Goal: Information Seeking & Learning: Learn about a topic

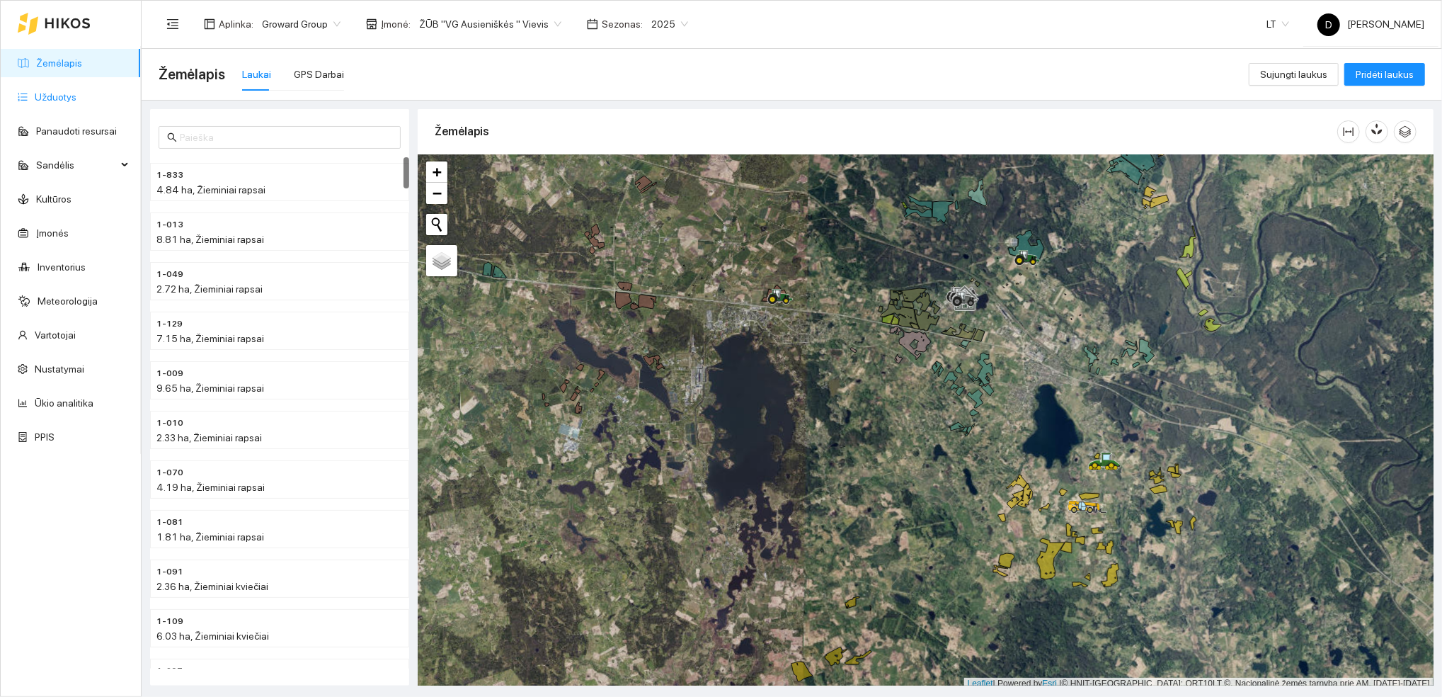
click at [51, 100] on link "Užduotys" at bounding box center [56, 96] width 42 height 11
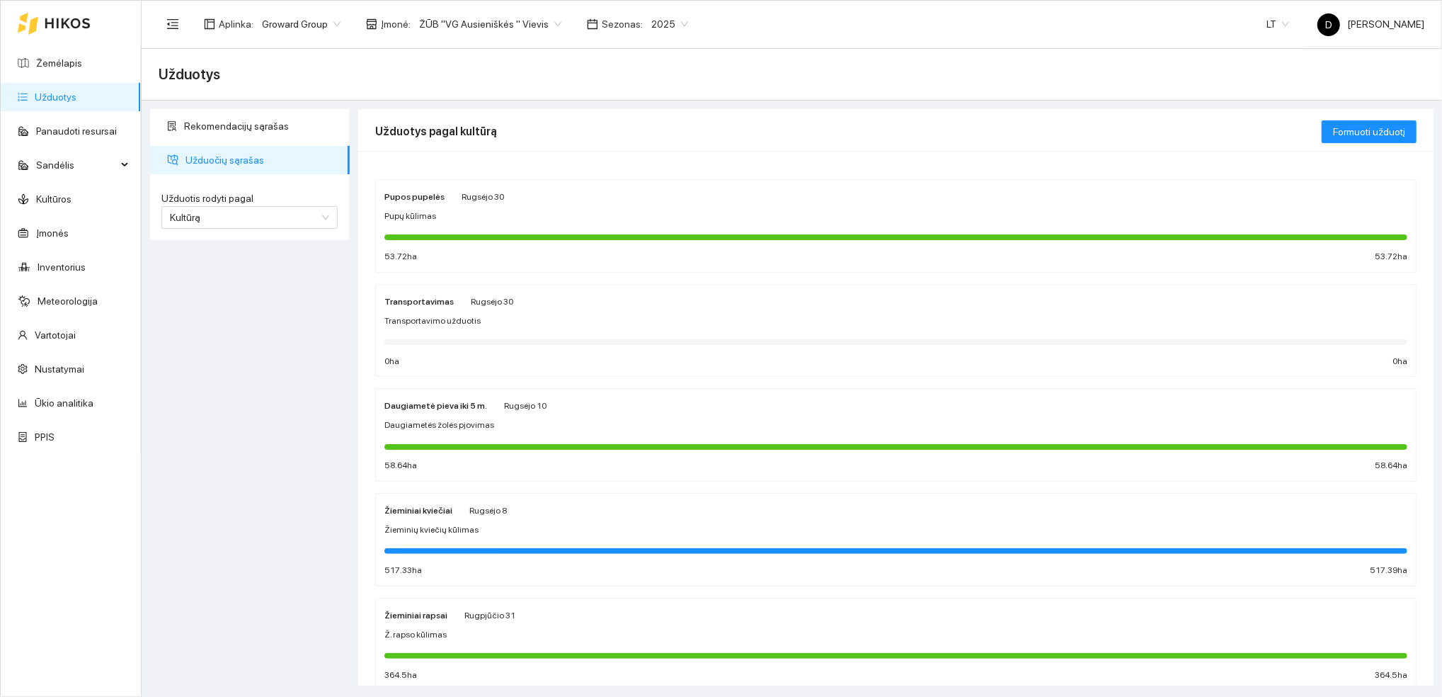
click at [662, 18] on span "2025" at bounding box center [669, 23] width 37 height 21
click at [651, 187] on div "2026" at bounding box center [654, 189] width 37 height 16
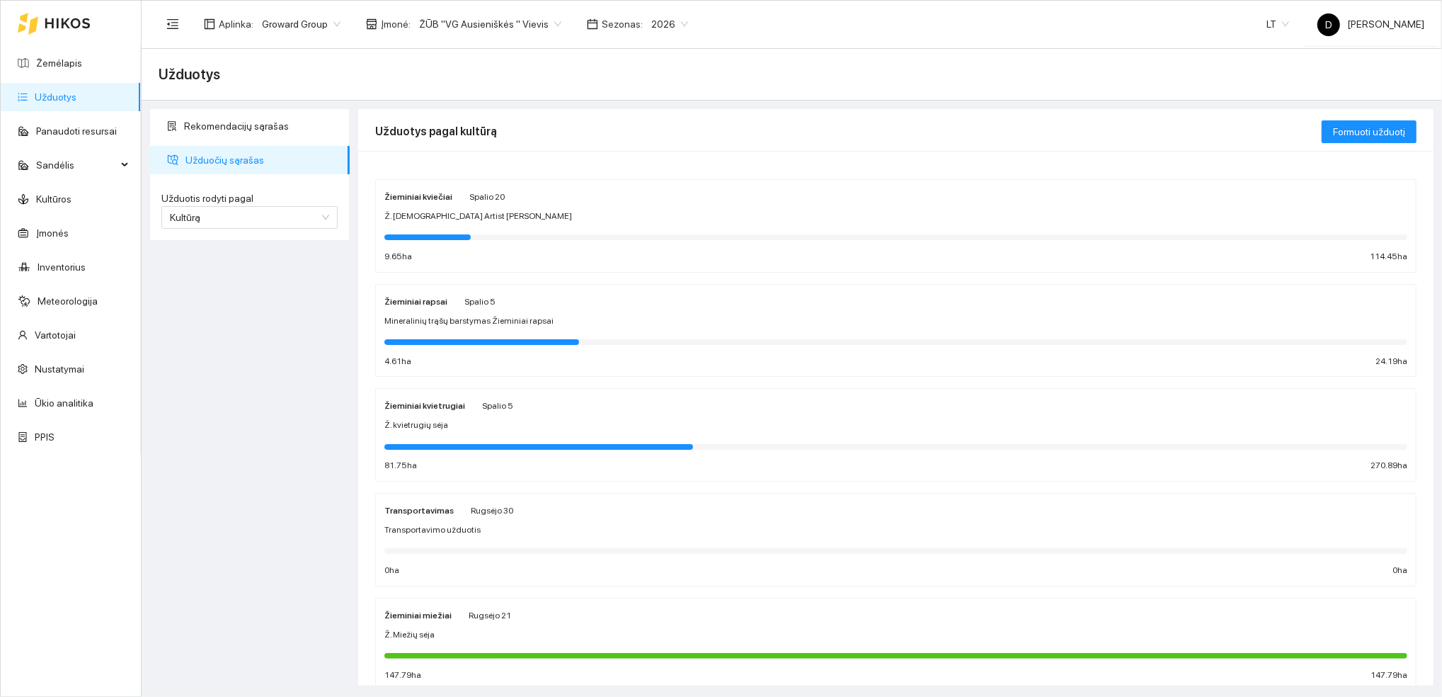
click at [423, 192] on strong "Žieminiai kviečiai" at bounding box center [419, 197] width 68 height 10
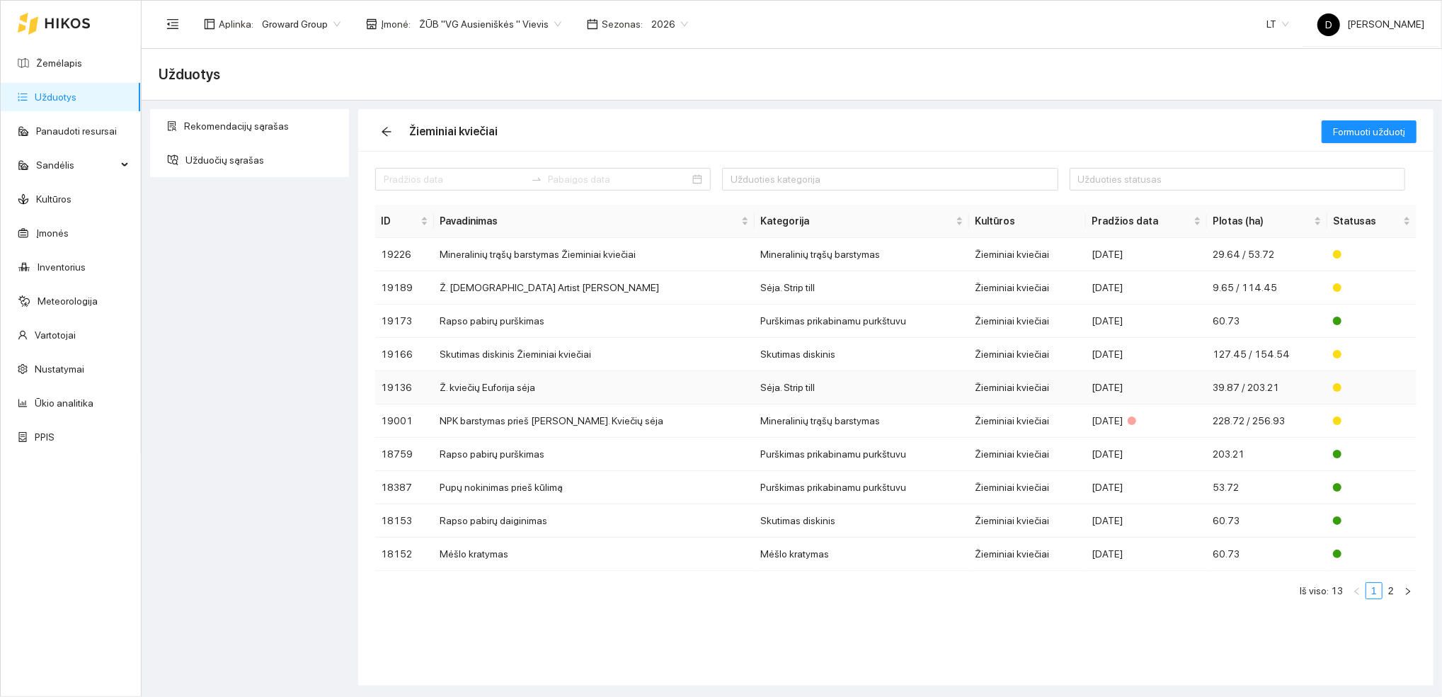
click at [494, 386] on td "Ž. kviečių Euforija sėja" at bounding box center [594, 387] width 321 height 33
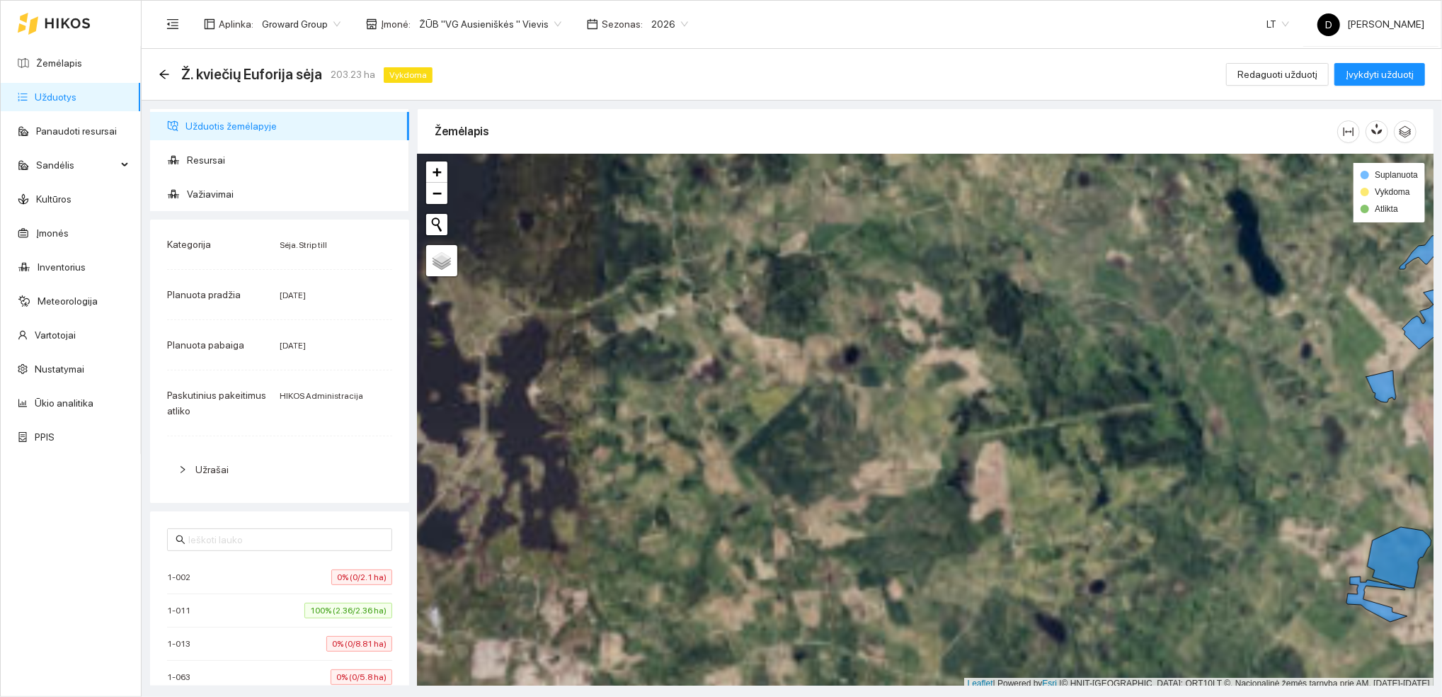
scroll to position [4, 0]
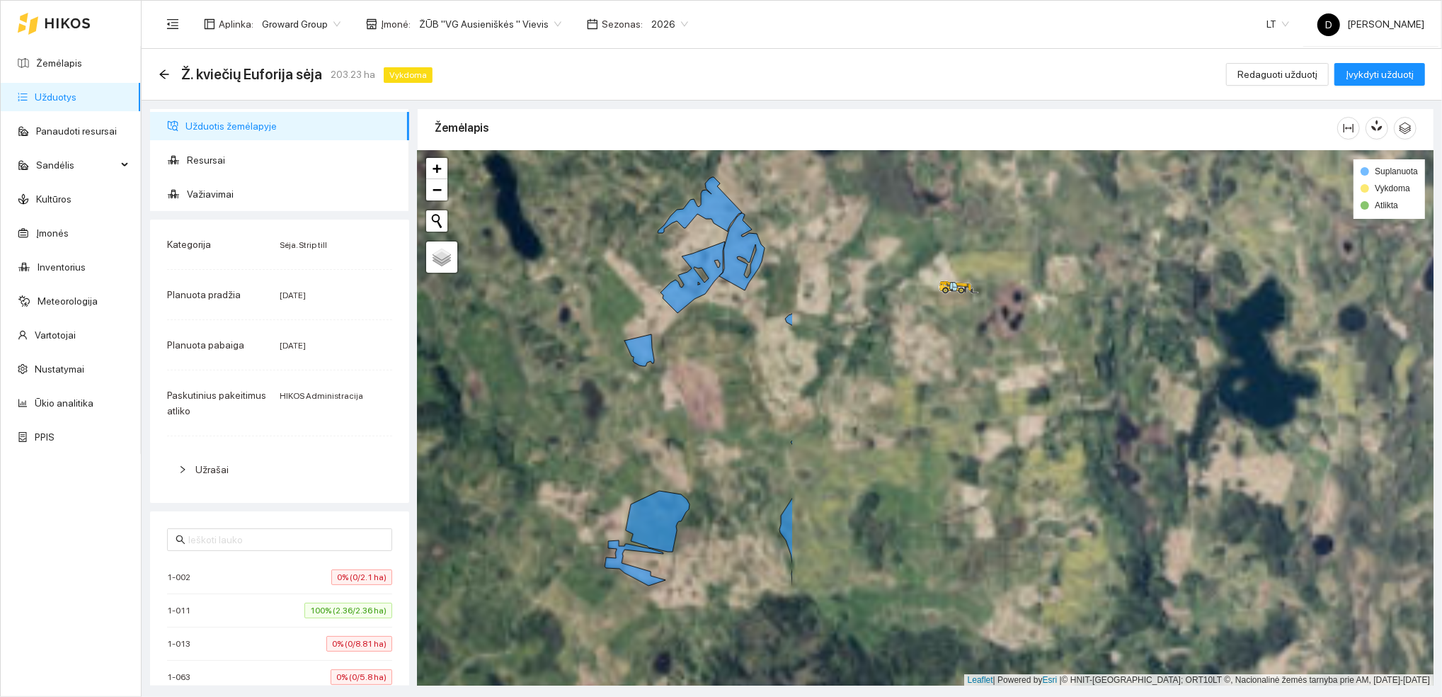
drag, startPoint x: 1241, startPoint y: 475, endPoint x: 497, endPoint y: 442, distance: 744.3
click at [497, 442] on div at bounding box center [926, 418] width 1016 height 535
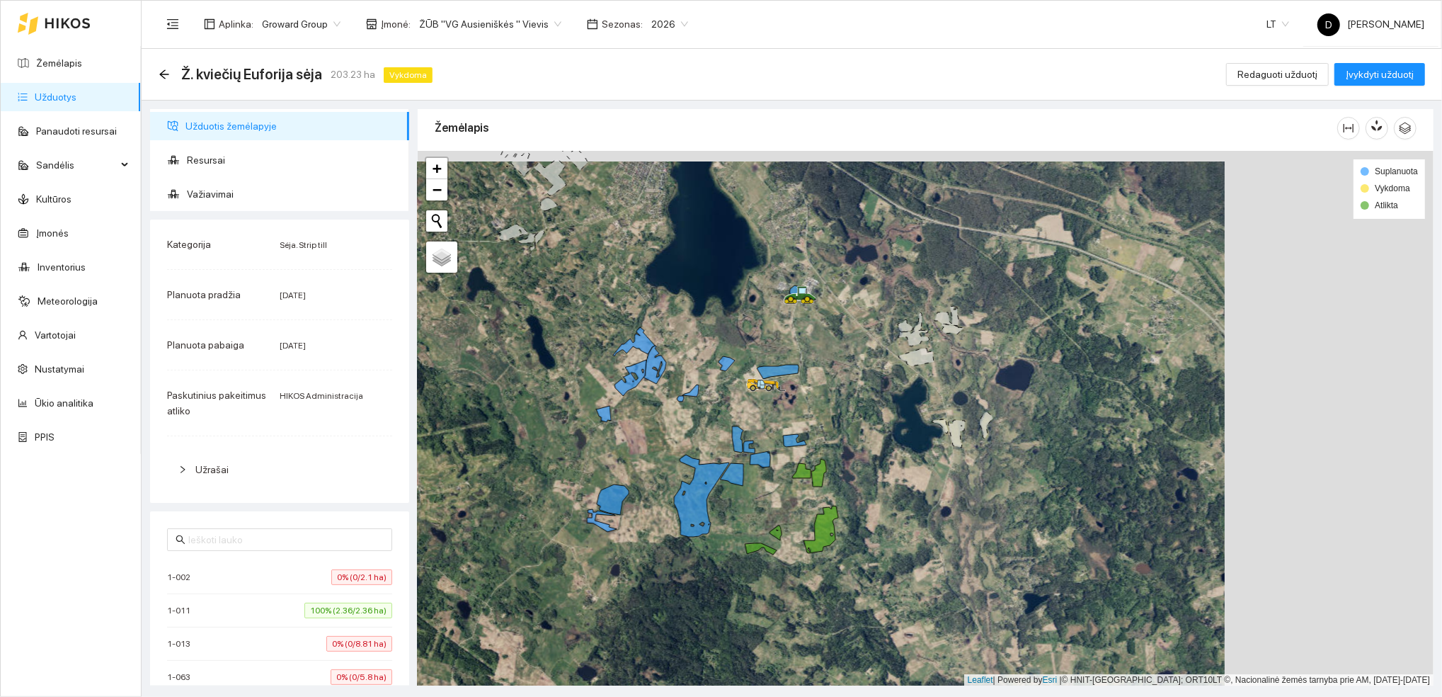
drag, startPoint x: 1060, startPoint y: 416, endPoint x: 851, endPoint y: 426, distance: 209.2
click at [851, 426] on div at bounding box center [926, 418] width 1016 height 535
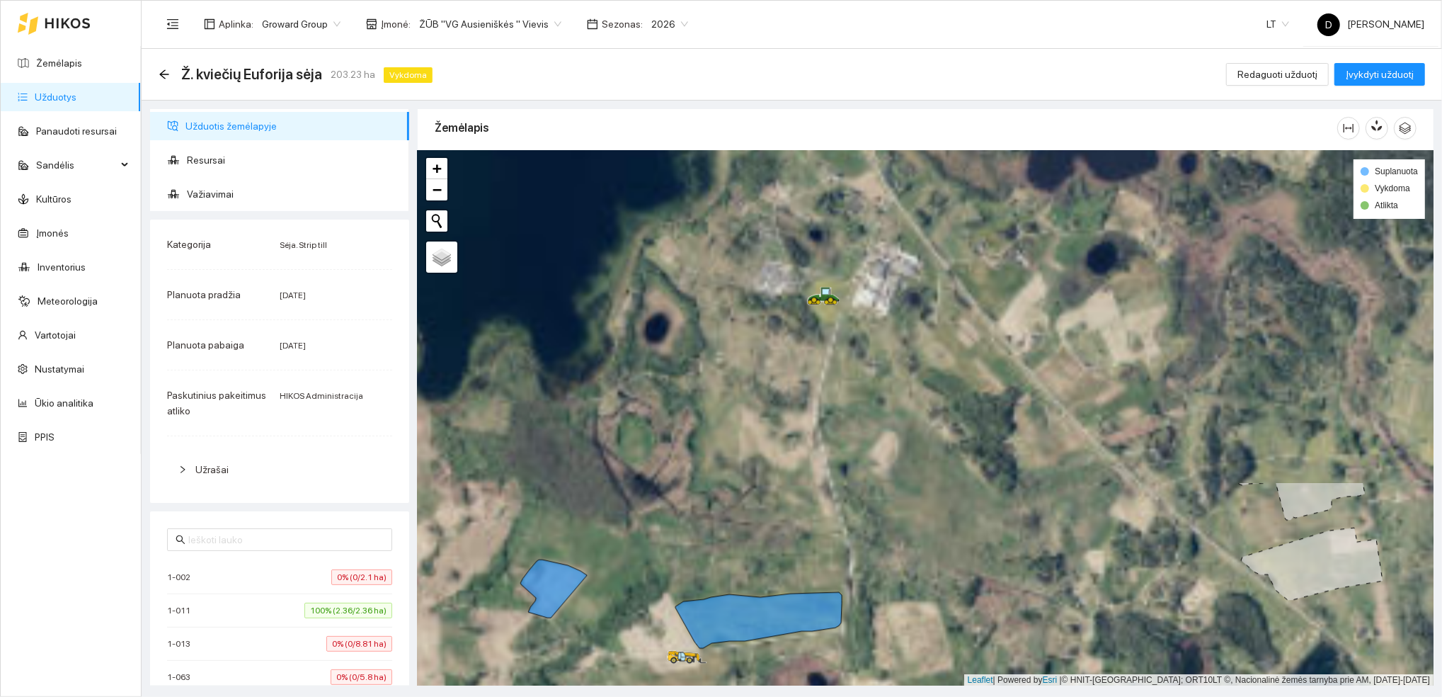
drag, startPoint x: 767, startPoint y: 268, endPoint x: 965, endPoint y: 652, distance: 432.6
click at [966, 654] on div at bounding box center [926, 418] width 1016 height 535
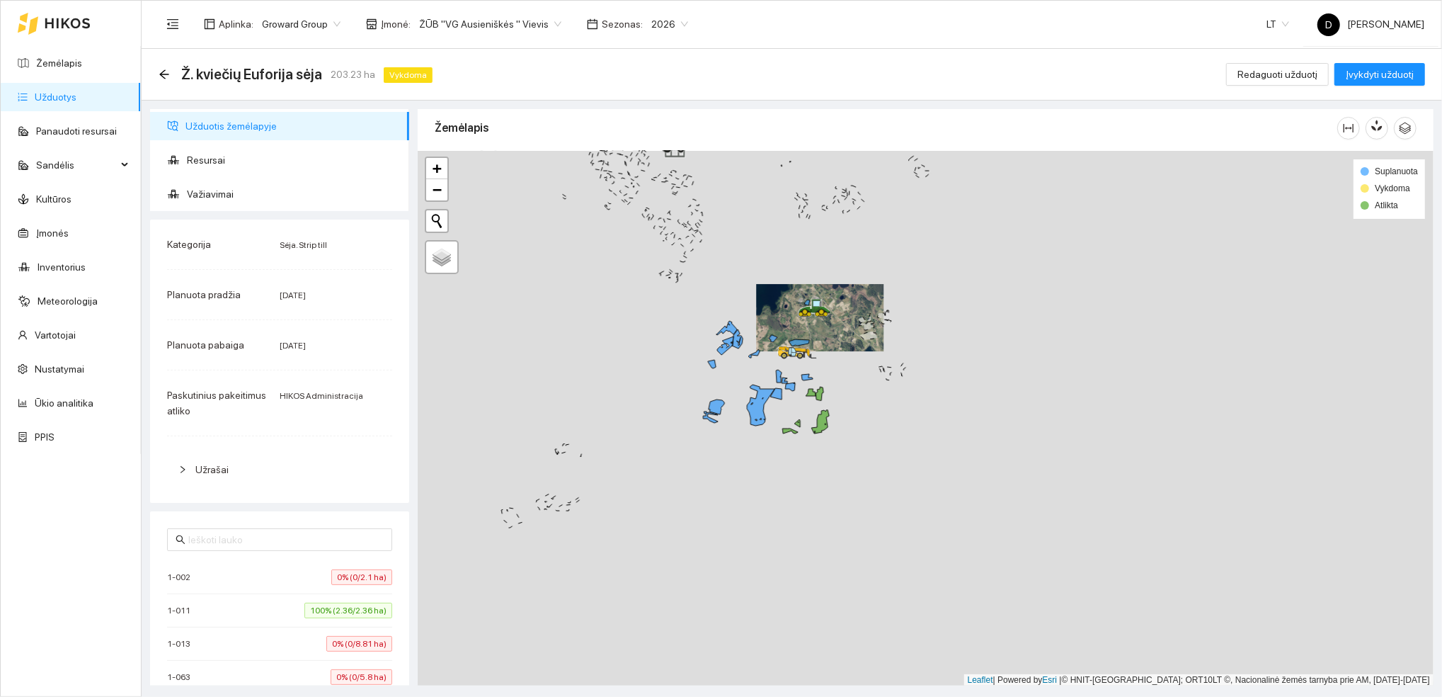
drag, startPoint x: 862, startPoint y: 601, endPoint x: 635, endPoint y: 397, distance: 305.9
click at [635, 397] on div at bounding box center [926, 418] width 1016 height 535
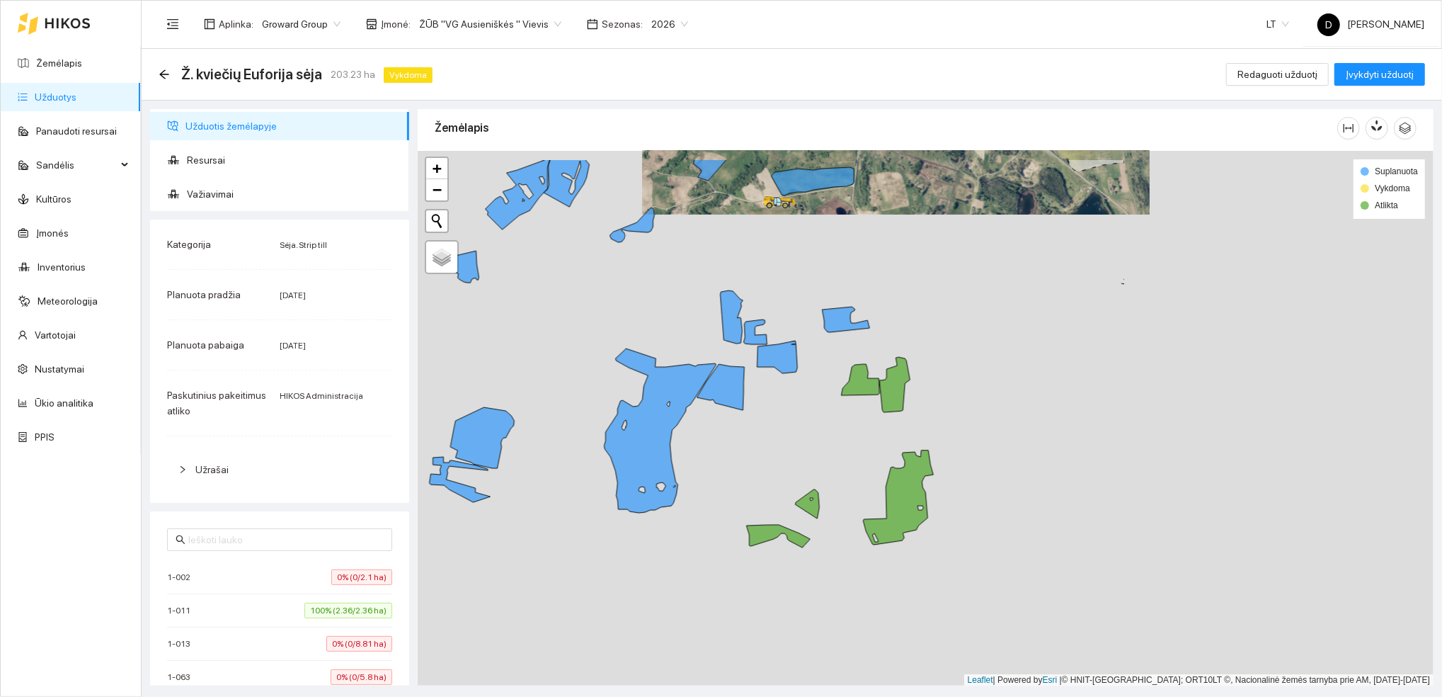
drag, startPoint x: 1230, startPoint y: 408, endPoint x: 819, endPoint y: 471, distance: 415.5
click at [819, 471] on div at bounding box center [926, 418] width 1016 height 535
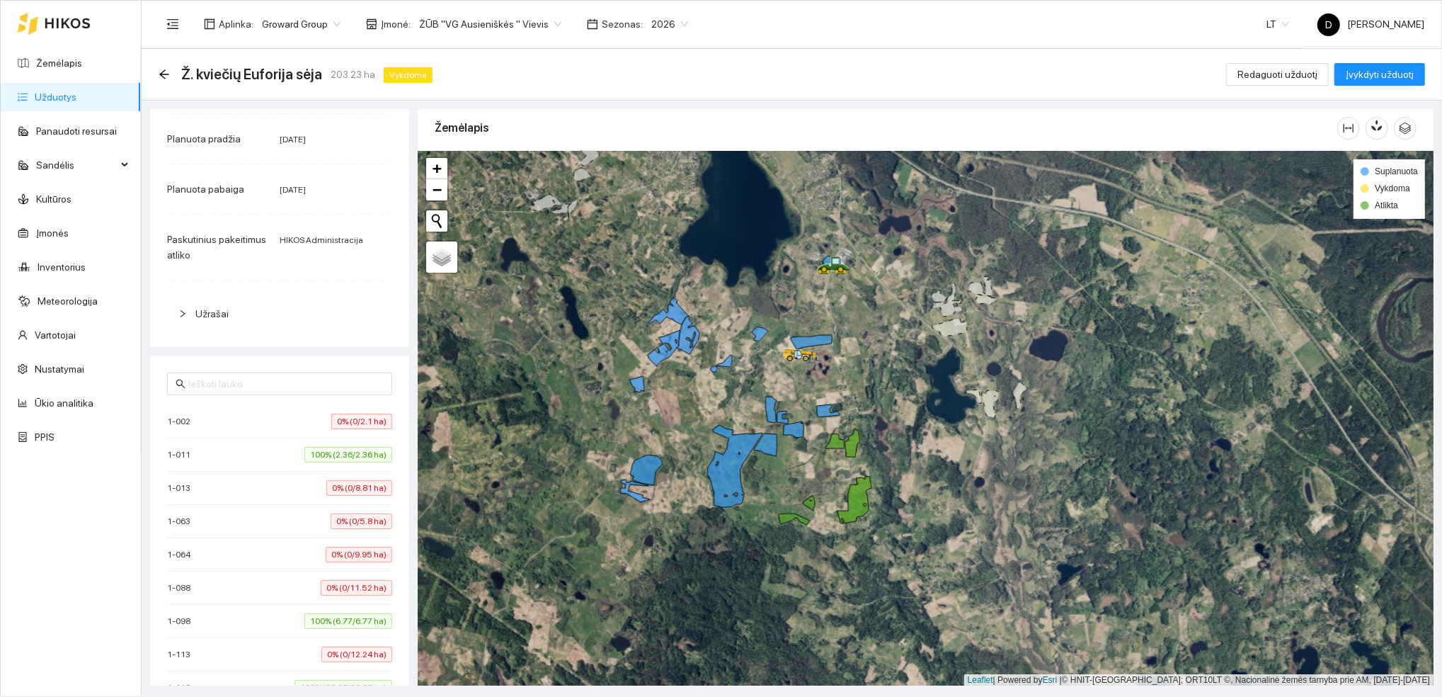
scroll to position [0, 0]
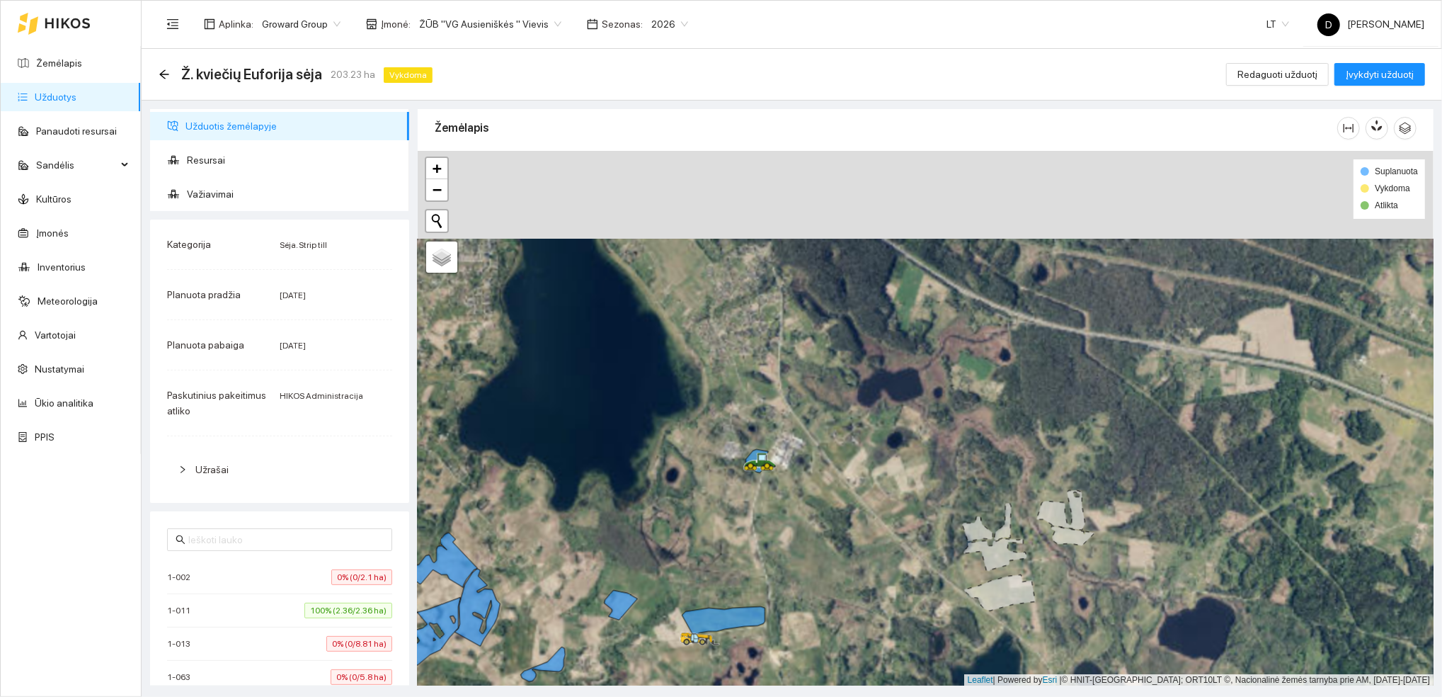
drag, startPoint x: 817, startPoint y: 251, endPoint x: 757, endPoint y: 555, distance: 309.7
click at [760, 567] on div at bounding box center [926, 418] width 1016 height 535
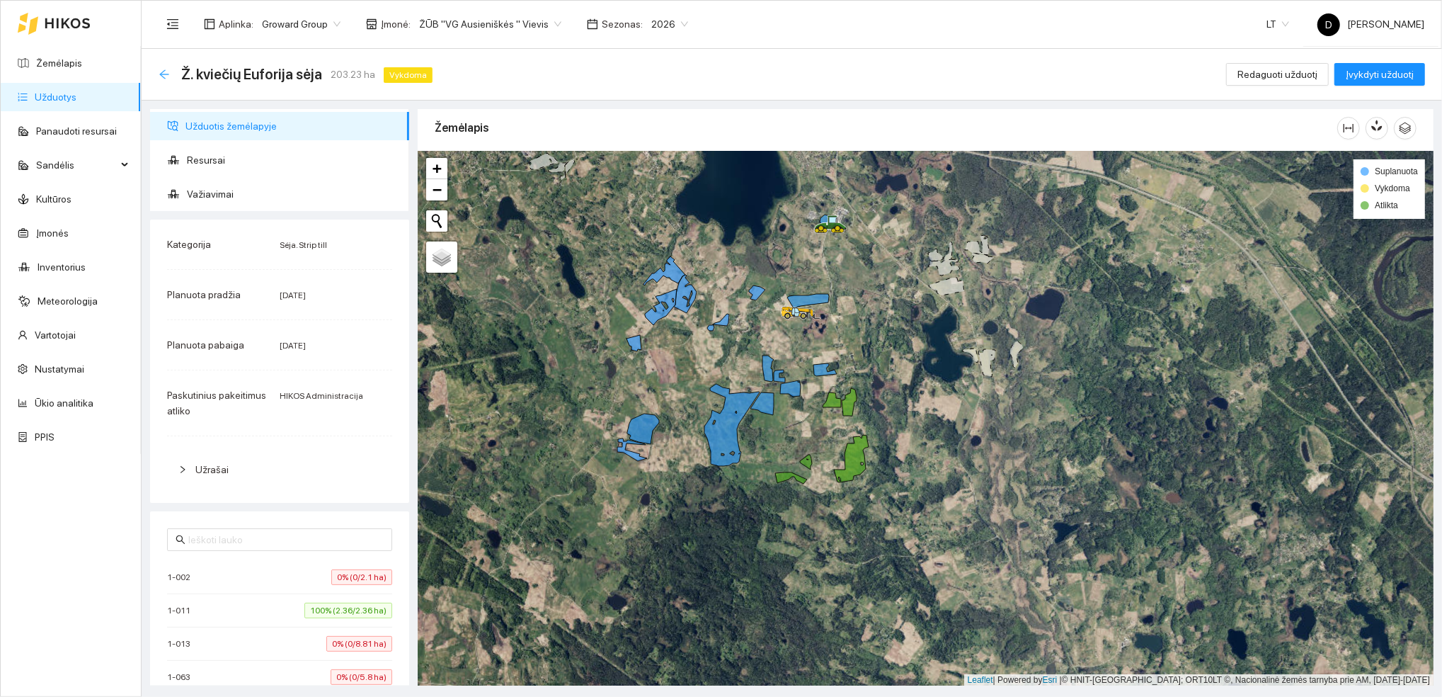
click at [164, 72] on icon "arrow-left" at bounding box center [164, 74] width 11 height 11
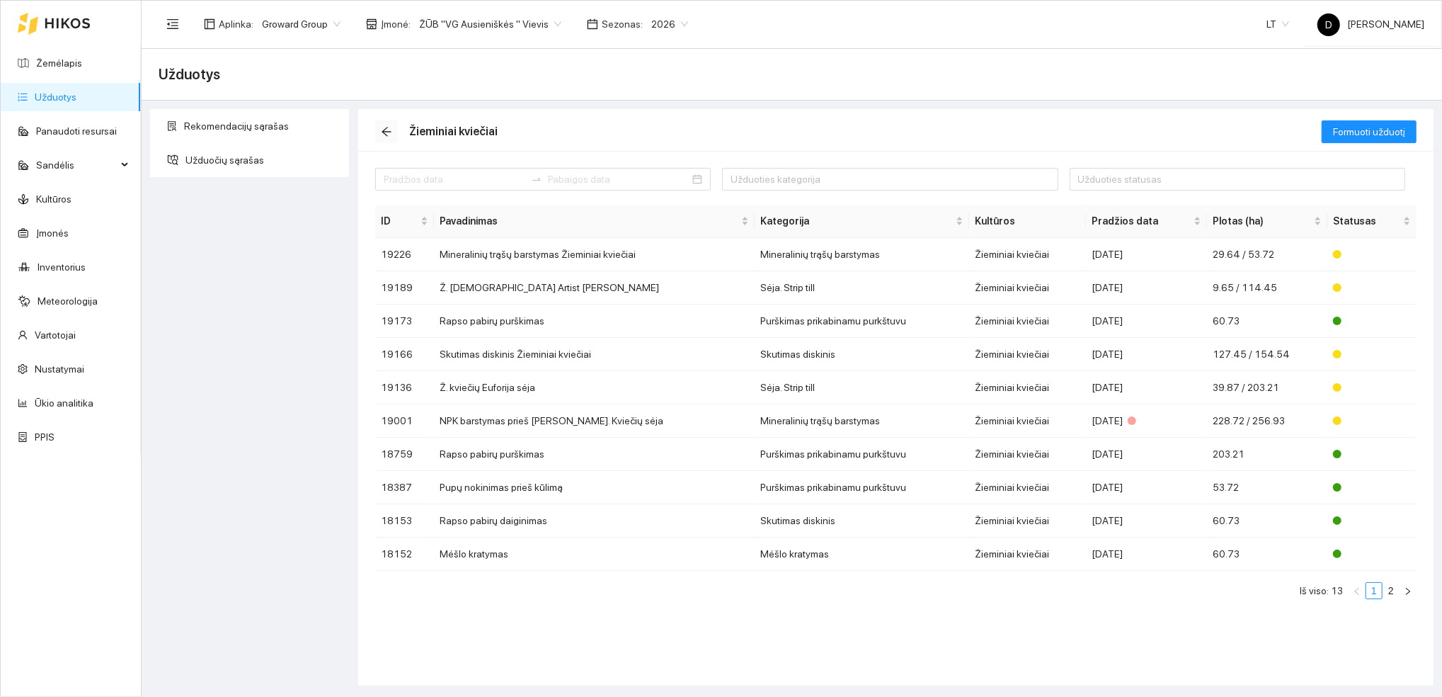
click at [388, 128] on icon "arrow-left" at bounding box center [386, 131] width 11 height 11
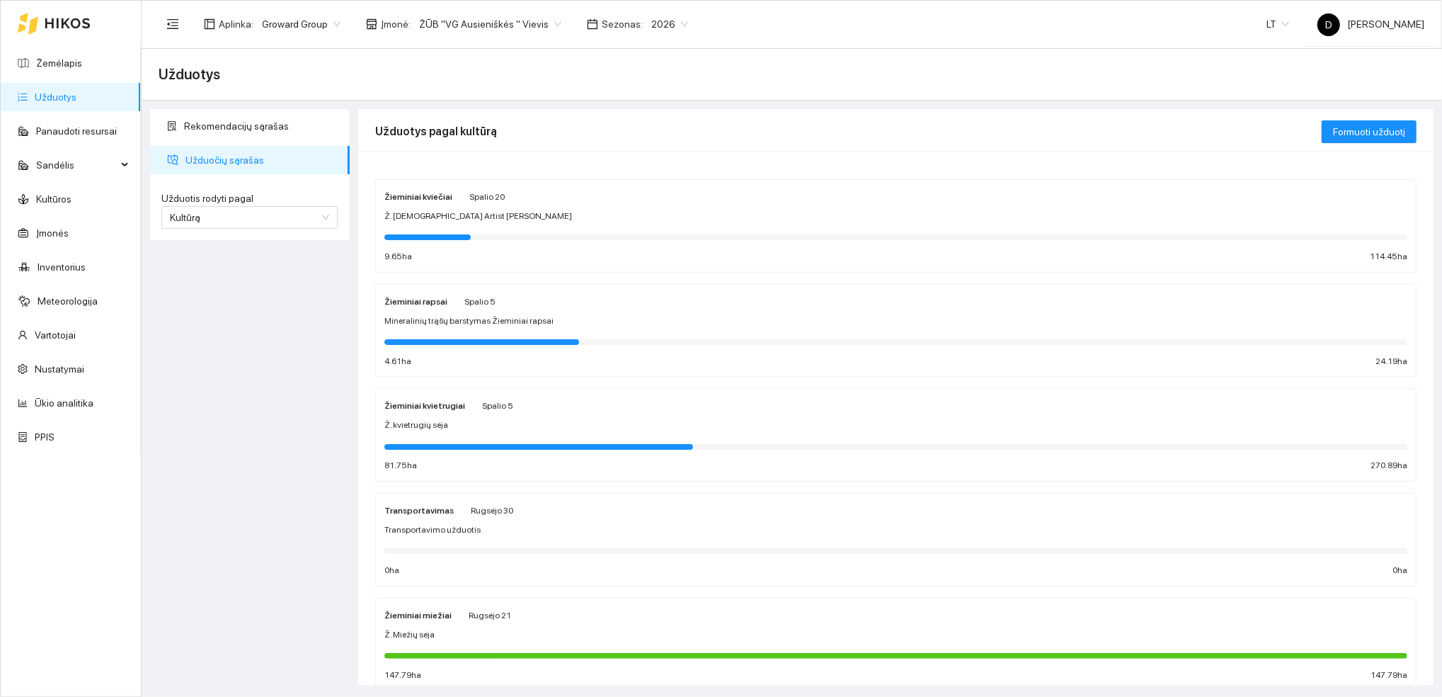
click at [449, 409] on strong "Žieminiai kvietrugiai" at bounding box center [425, 406] width 81 height 10
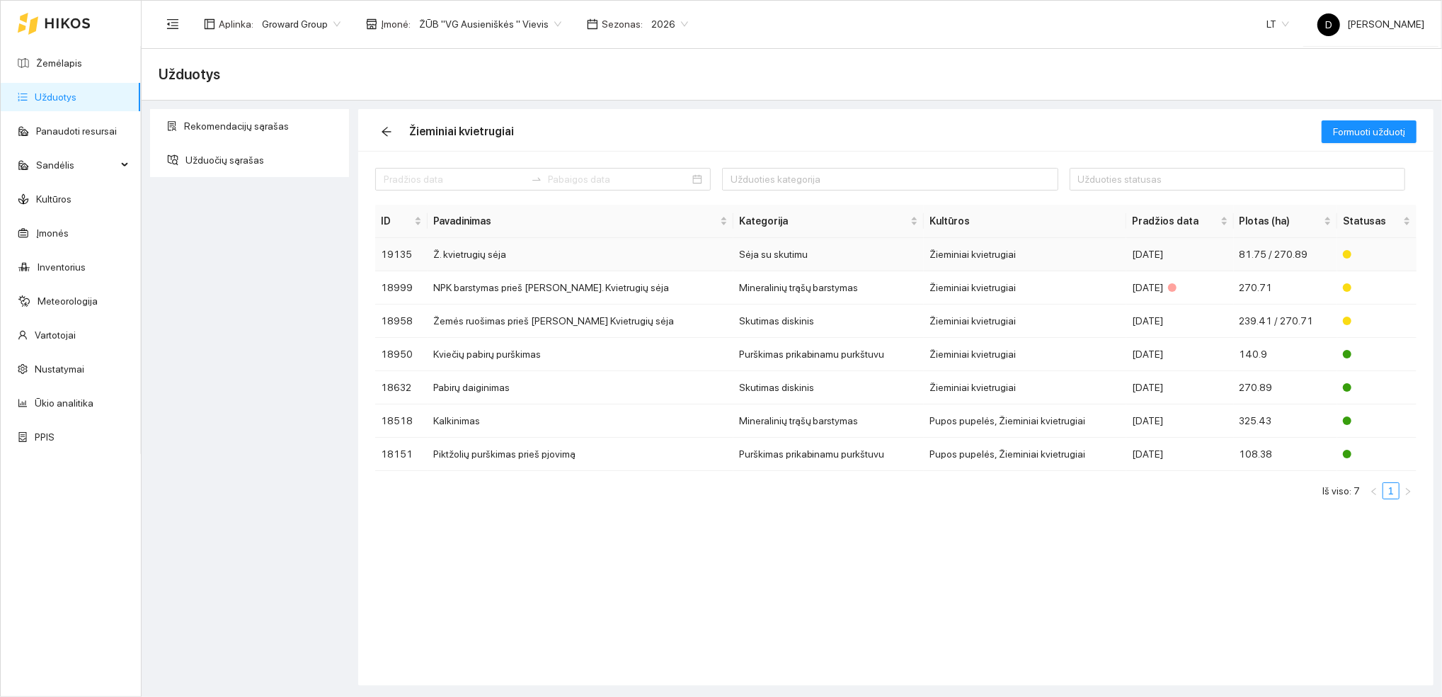
click at [479, 256] on td "Ž. kvietrugių sėja" at bounding box center [581, 254] width 306 height 33
click at [613, 556] on div "Užduoties kategorija Užduoties statusas ID Pavadinimas Kategorija Kultūros Prad…" at bounding box center [896, 418] width 1076 height 535
click at [51, 67] on link "Žemėlapis" at bounding box center [59, 62] width 46 height 11
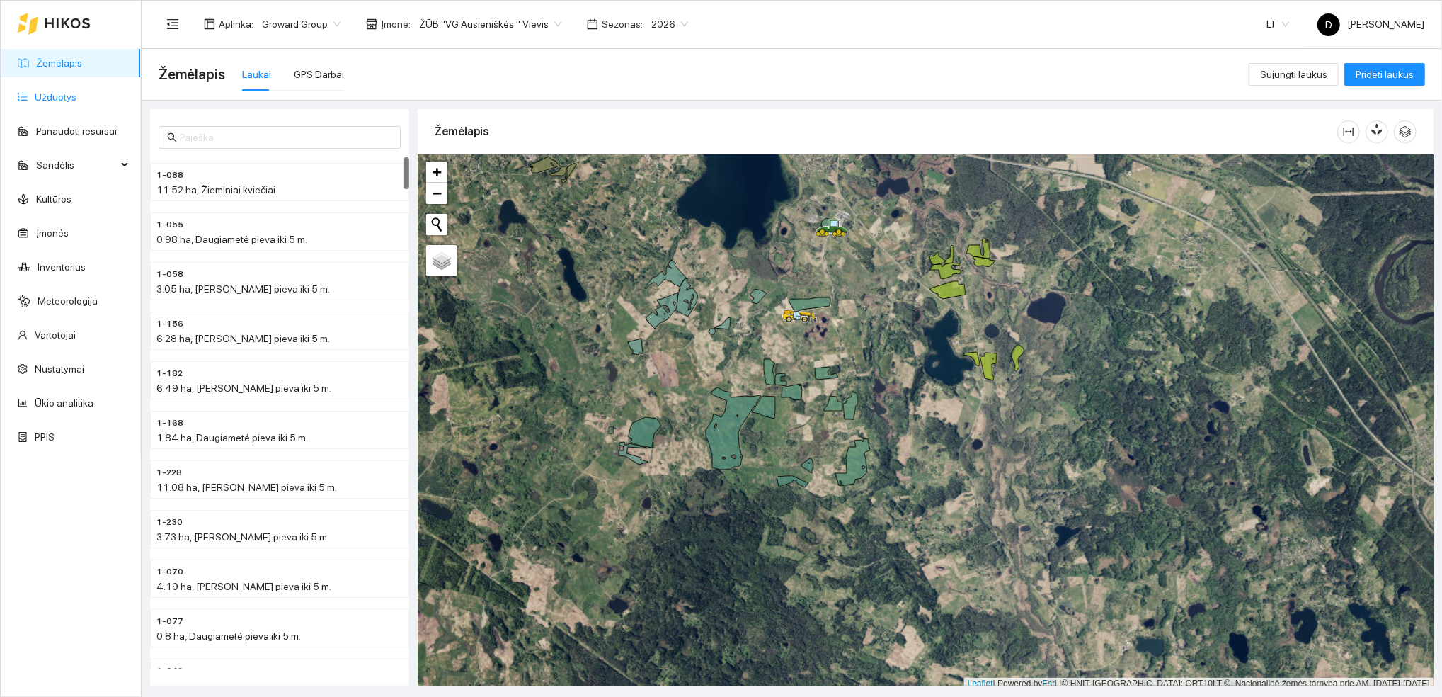
click at [53, 98] on link "Užduotys" at bounding box center [56, 96] width 42 height 11
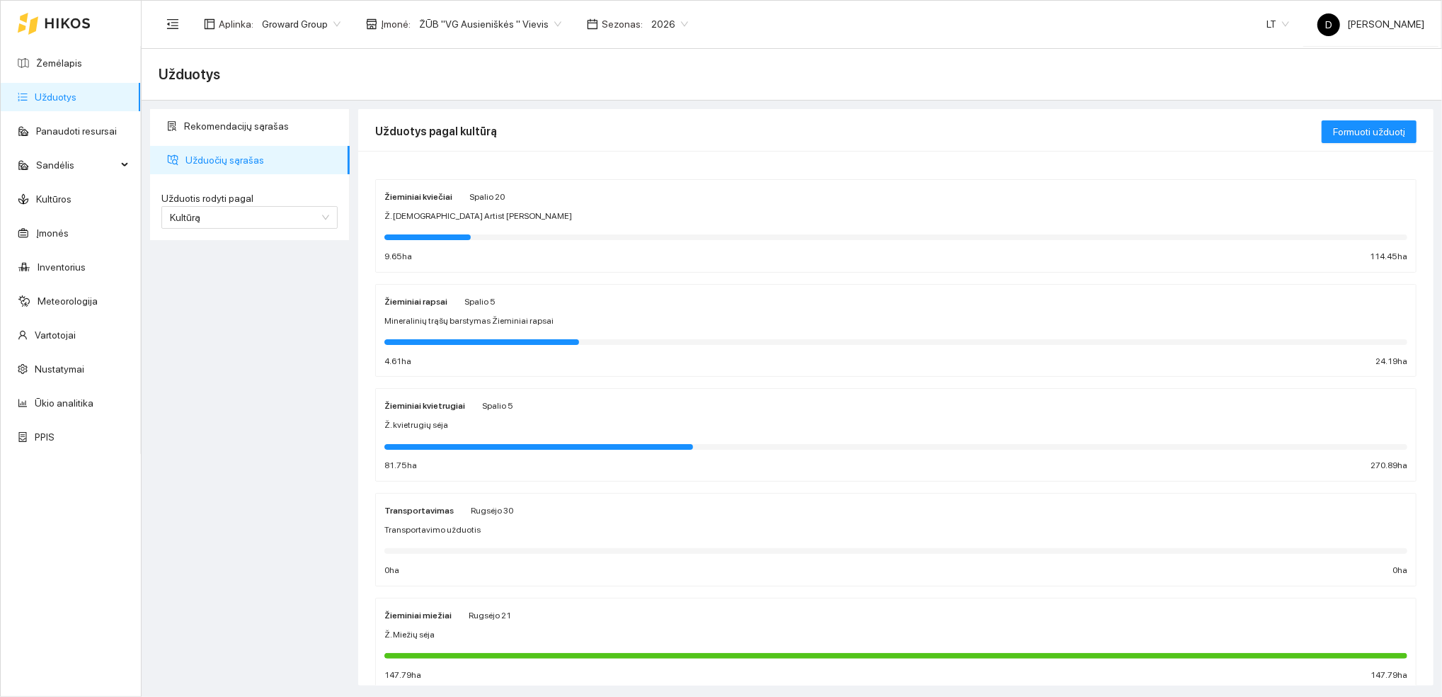
click at [424, 195] on strong "Žieminiai kviečiai" at bounding box center [419, 197] width 68 height 10
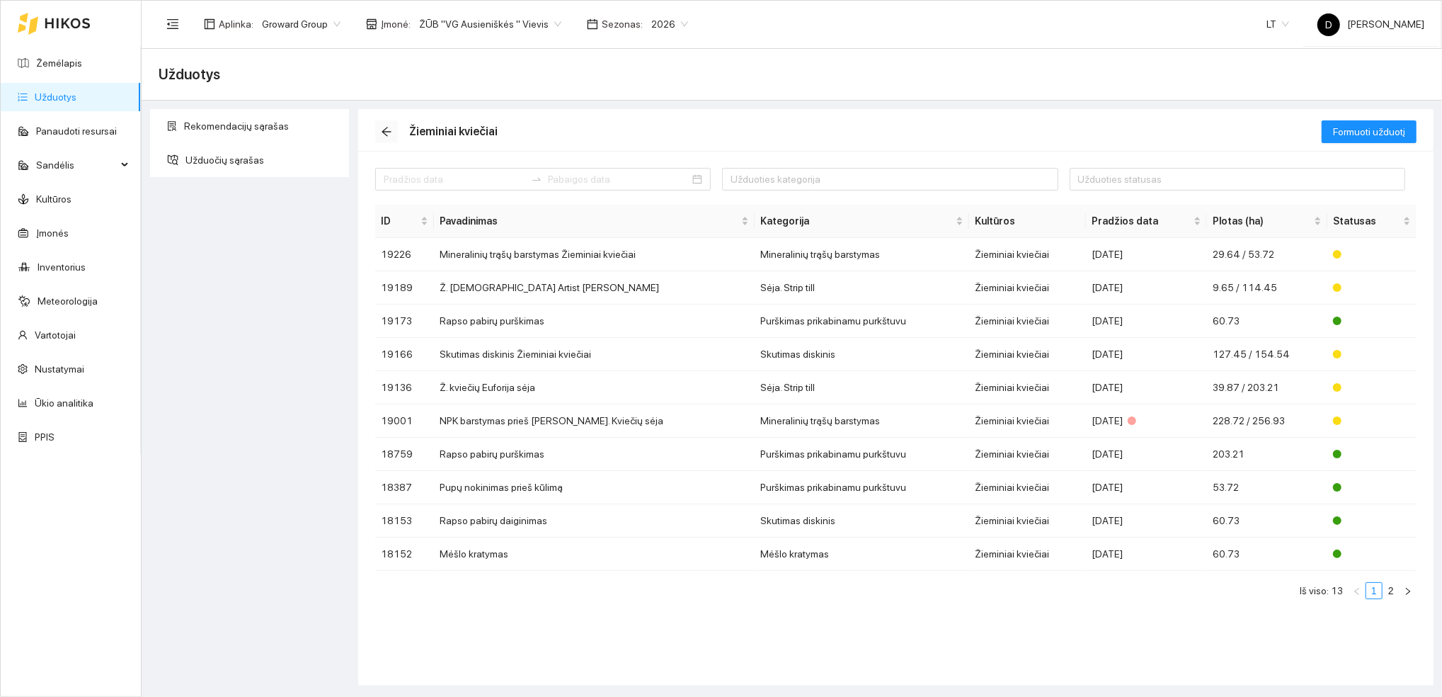
click at [382, 133] on icon "arrow-left" at bounding box center [386, 131] width 11 height 11
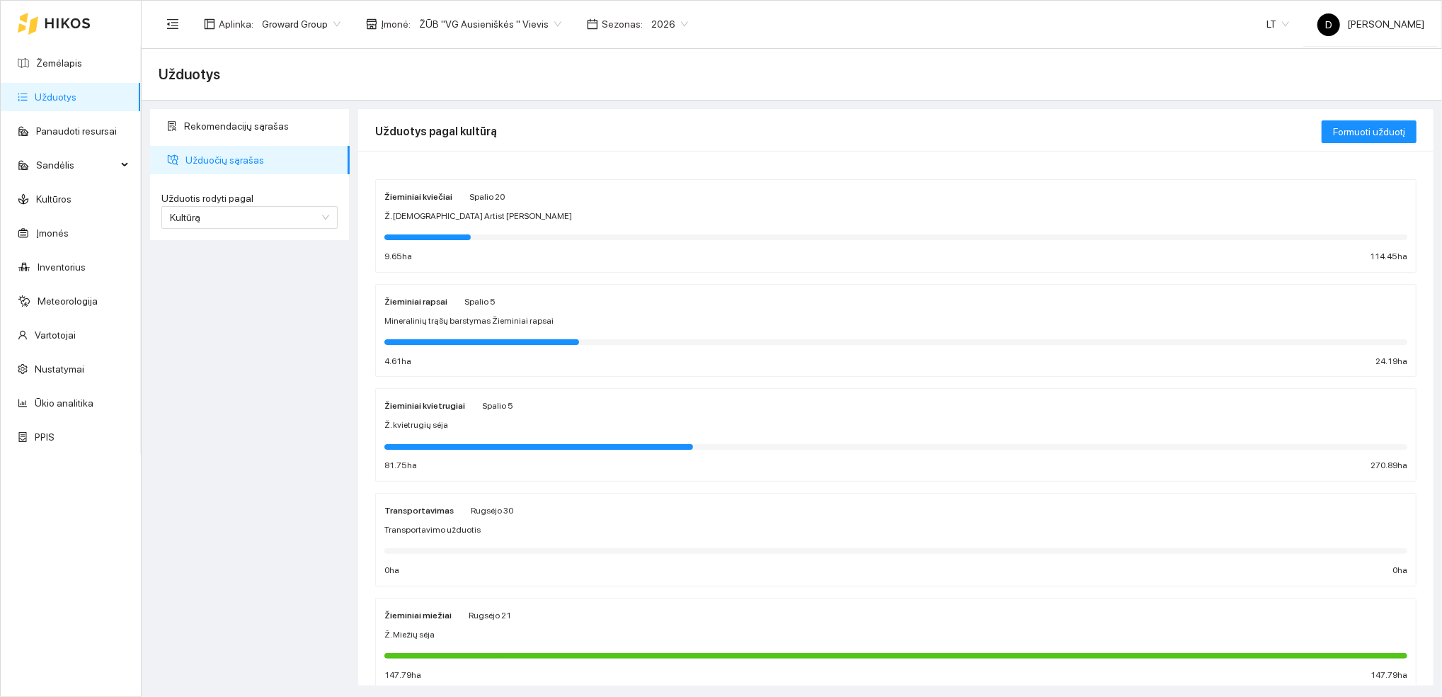
click at [431, 190] on div "Žieminiai kviečiai" at bounding box center [419, 196] width 68 height 16
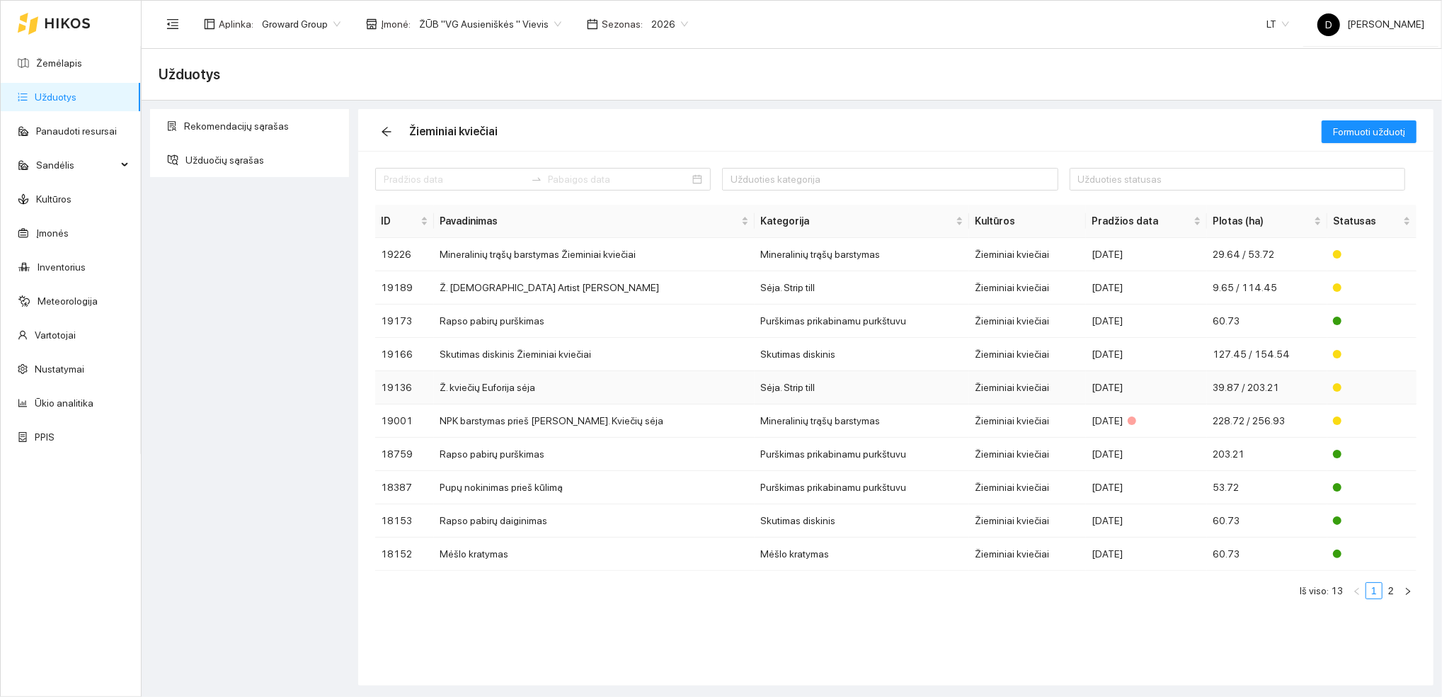
click at [486, 385] on td "Ž. kviečių Euforija sėja" at bounding box center [594, 387] width 321 height 33
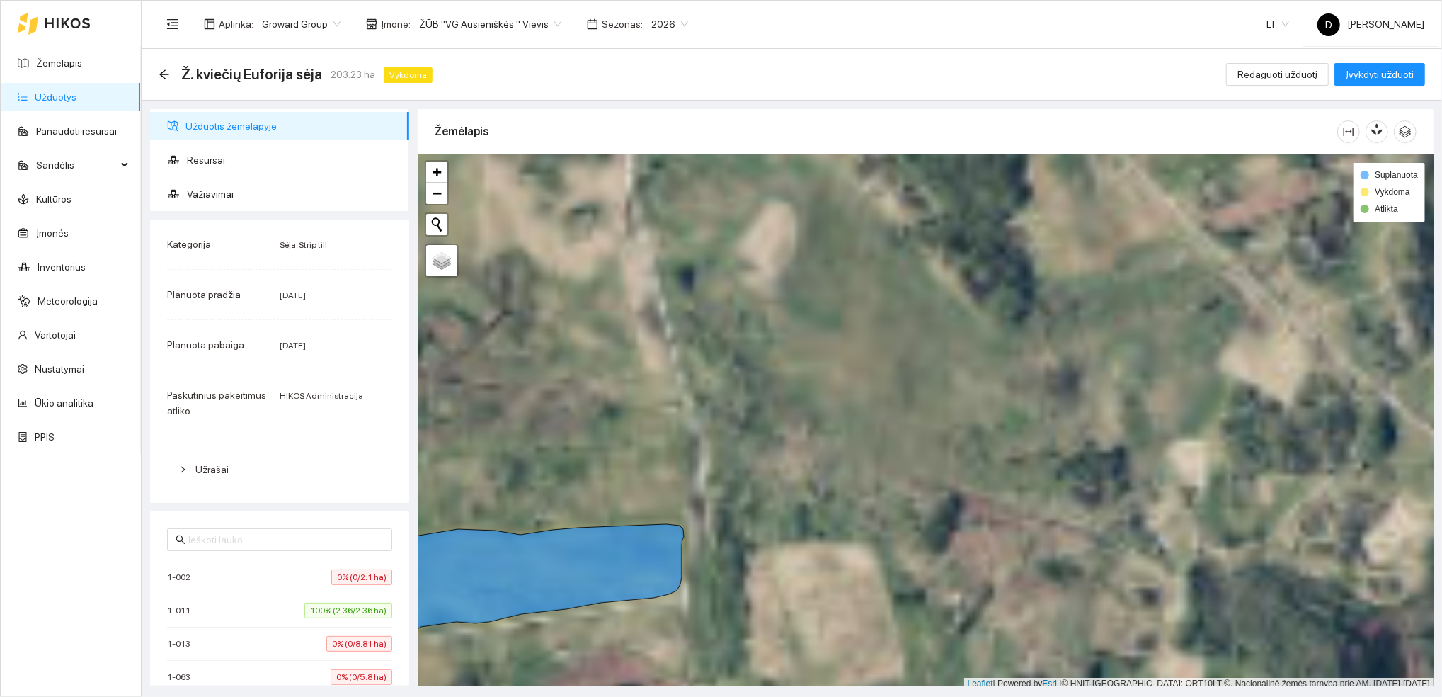
scroll to position [4, 0]
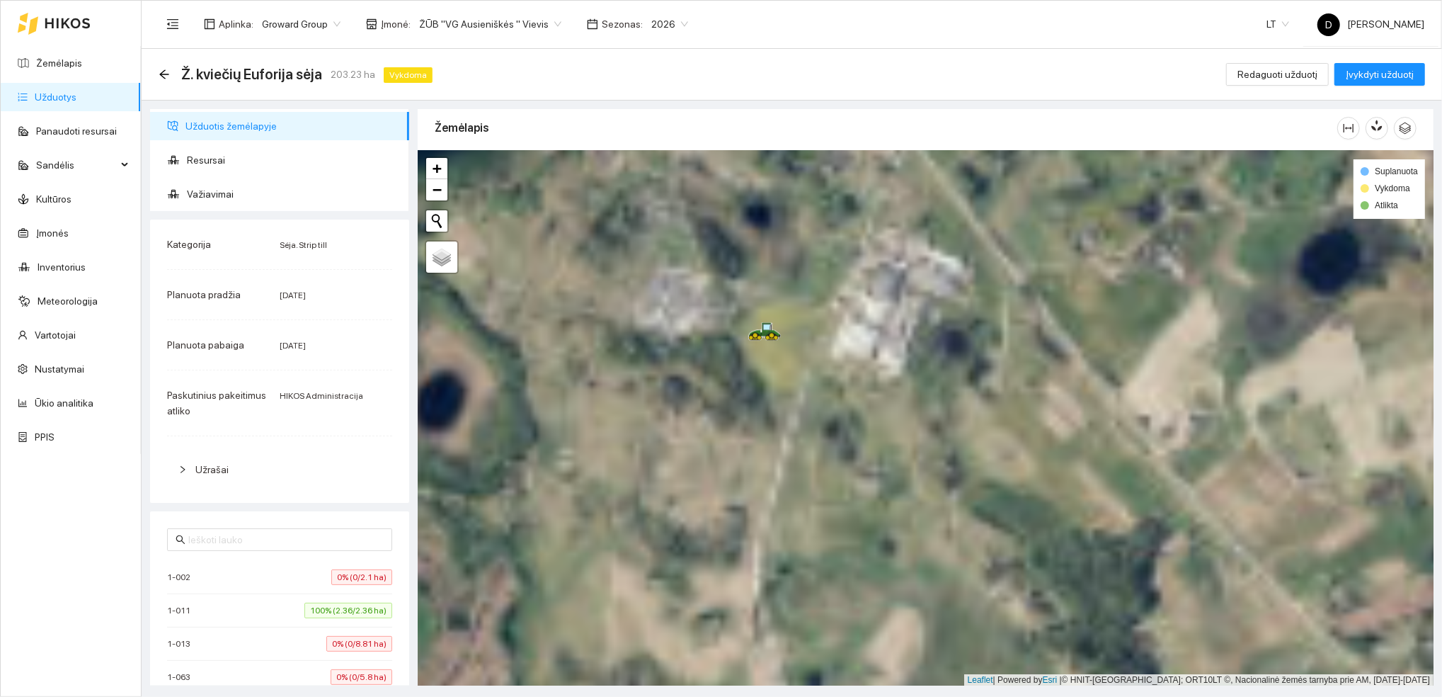
drag, startPoint x: 785, startPoint y: 218, endPoint x: 911, endPoint y: 635, distance: 435.3
click at [914, 637] on div at bounding box center [926, 418] width 1016 height 535
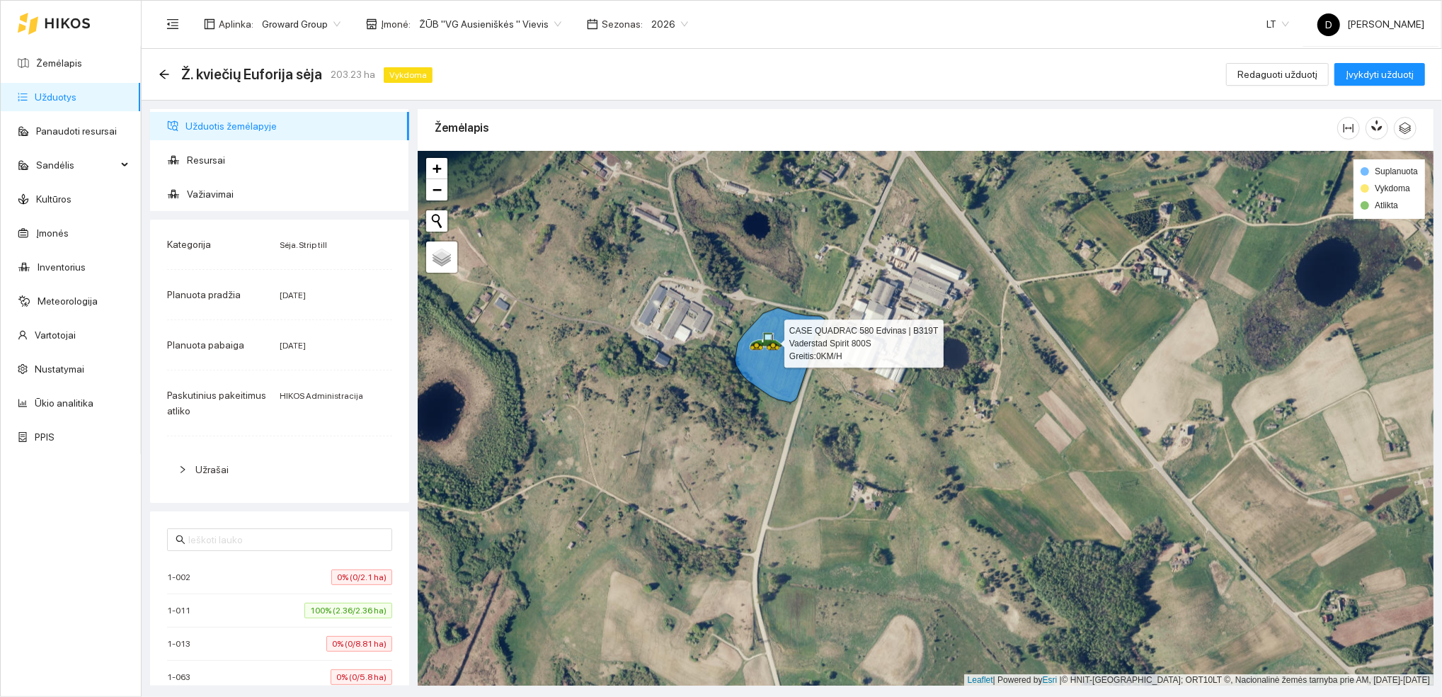
click at [765, 343] on icon at bounding box center [773, 343] width 18 height 6
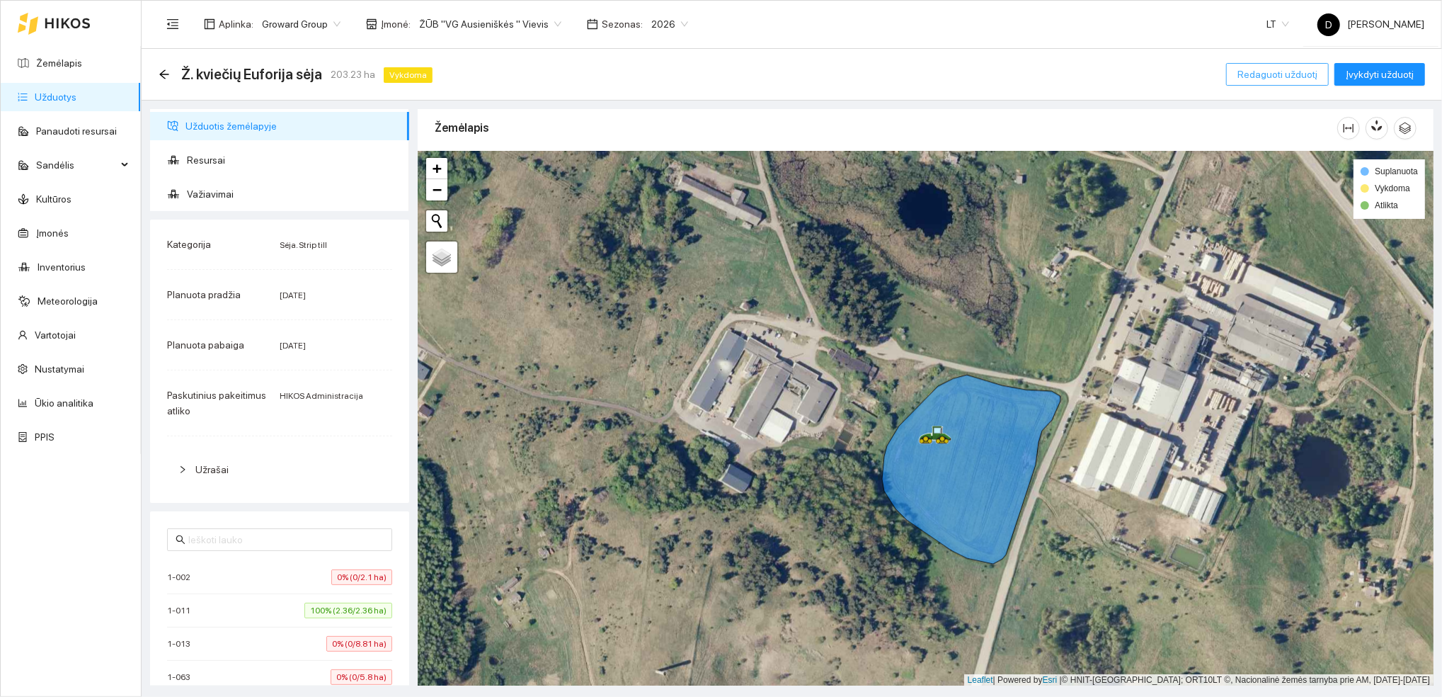
click at [1278, 71] on span "Redaguoti užduotį" at bounding box center [1278, 75] width 80 height 16
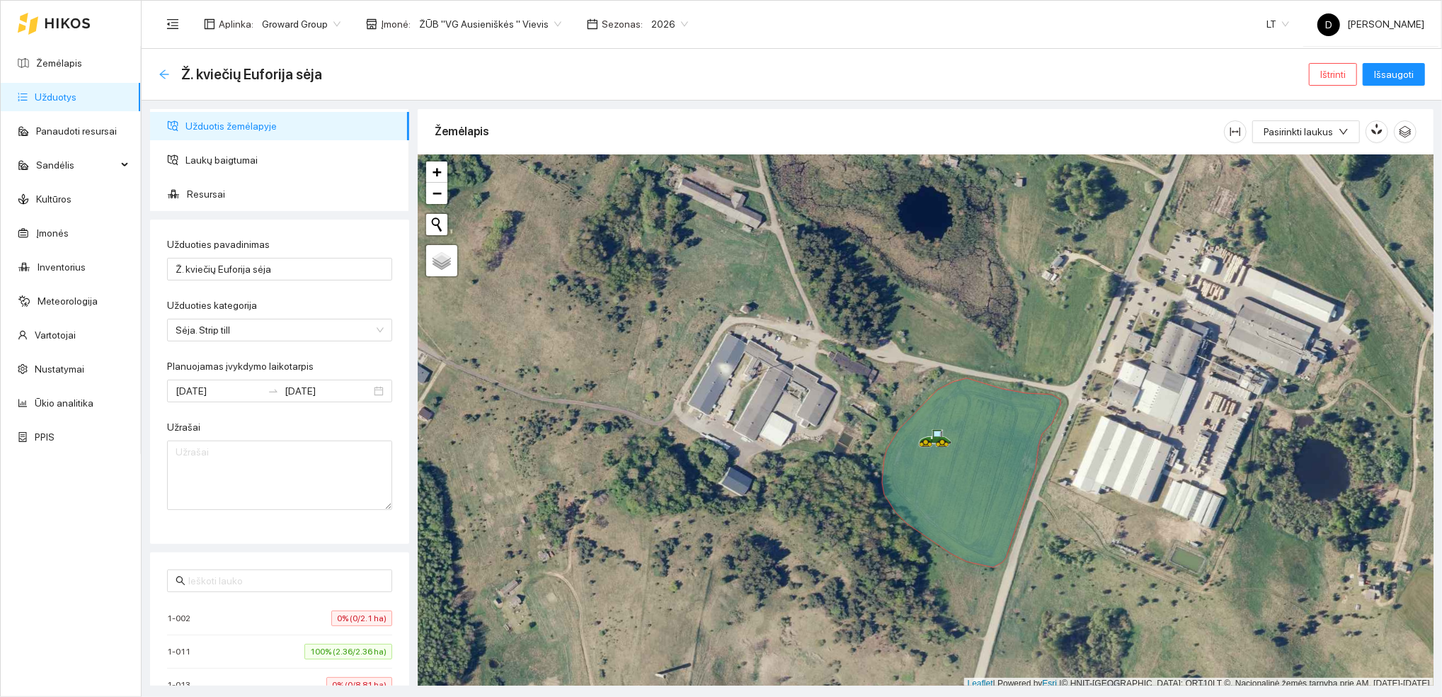
click at [168, 79] on icon "arrow-left" at bounding box center [164, 74] width 11 height 11
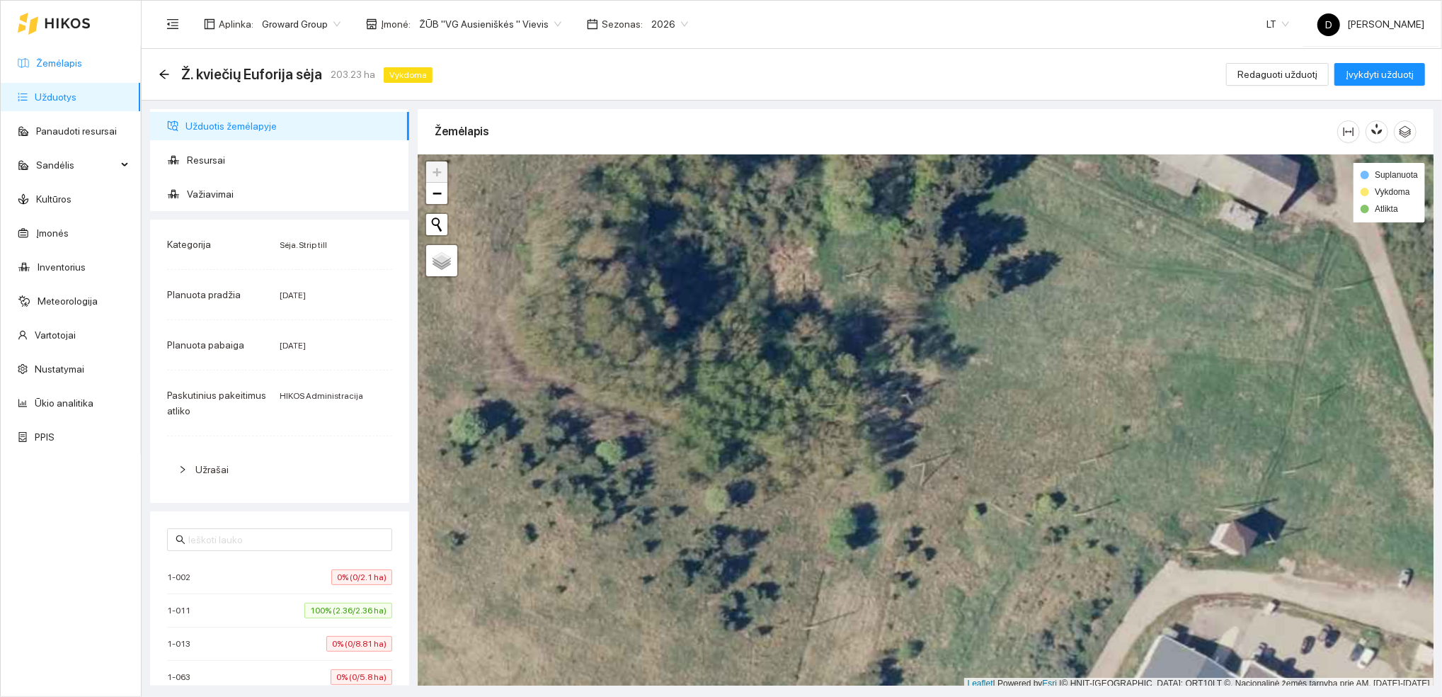
click at [55, 67] on link "Žemėlapis" at bounding box center [59, 62] width 46 height 11
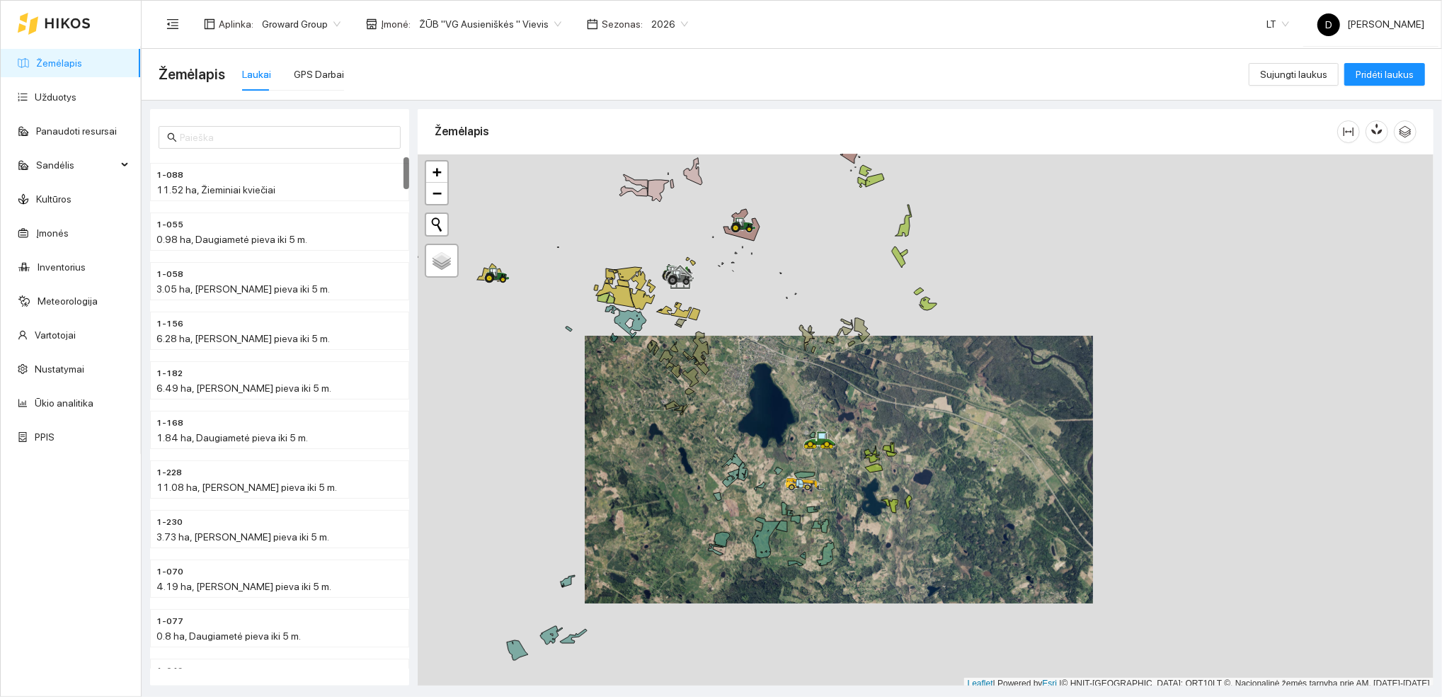
scroll to position [4, 0]
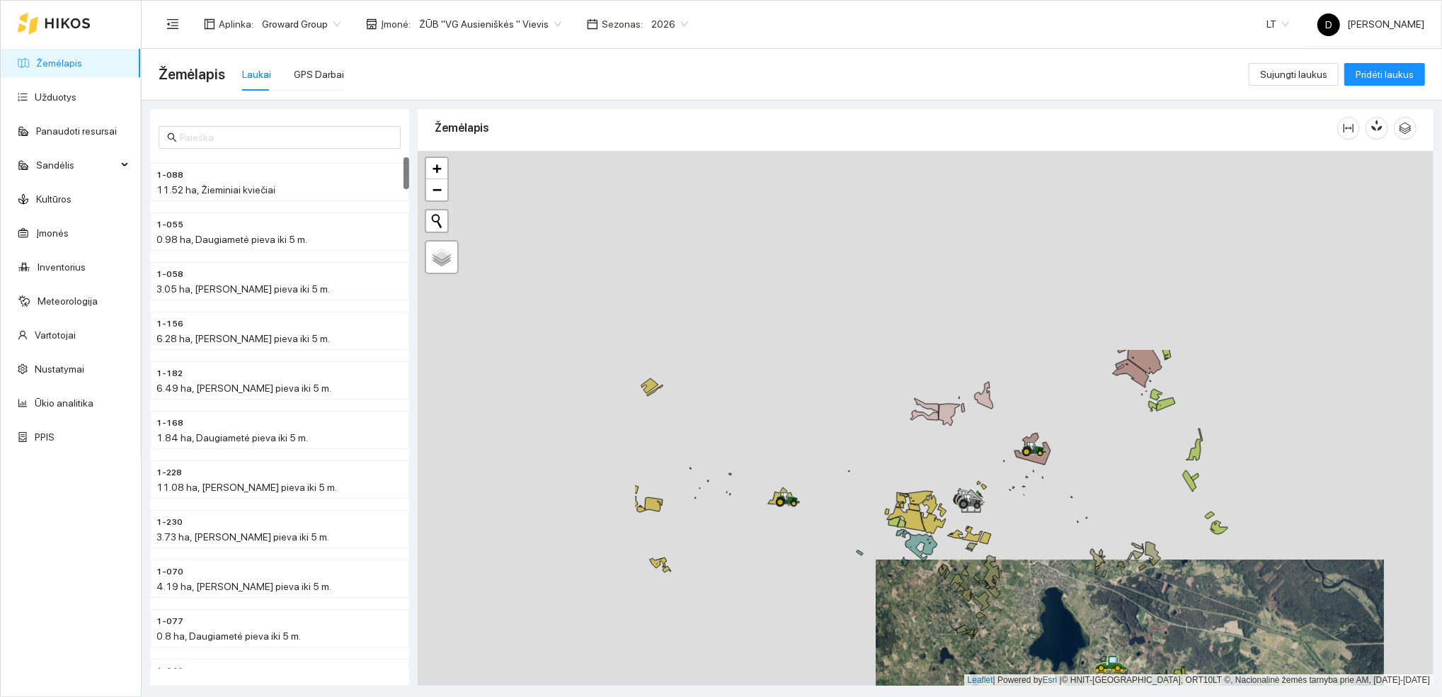
drag, startPoint x: 615, startPoint y: 301, endPoint x: 978, endPoint y: 573, distance: 453.2
click at [978, 573] on div at bounding box center [926, 418] width 1016 height 535
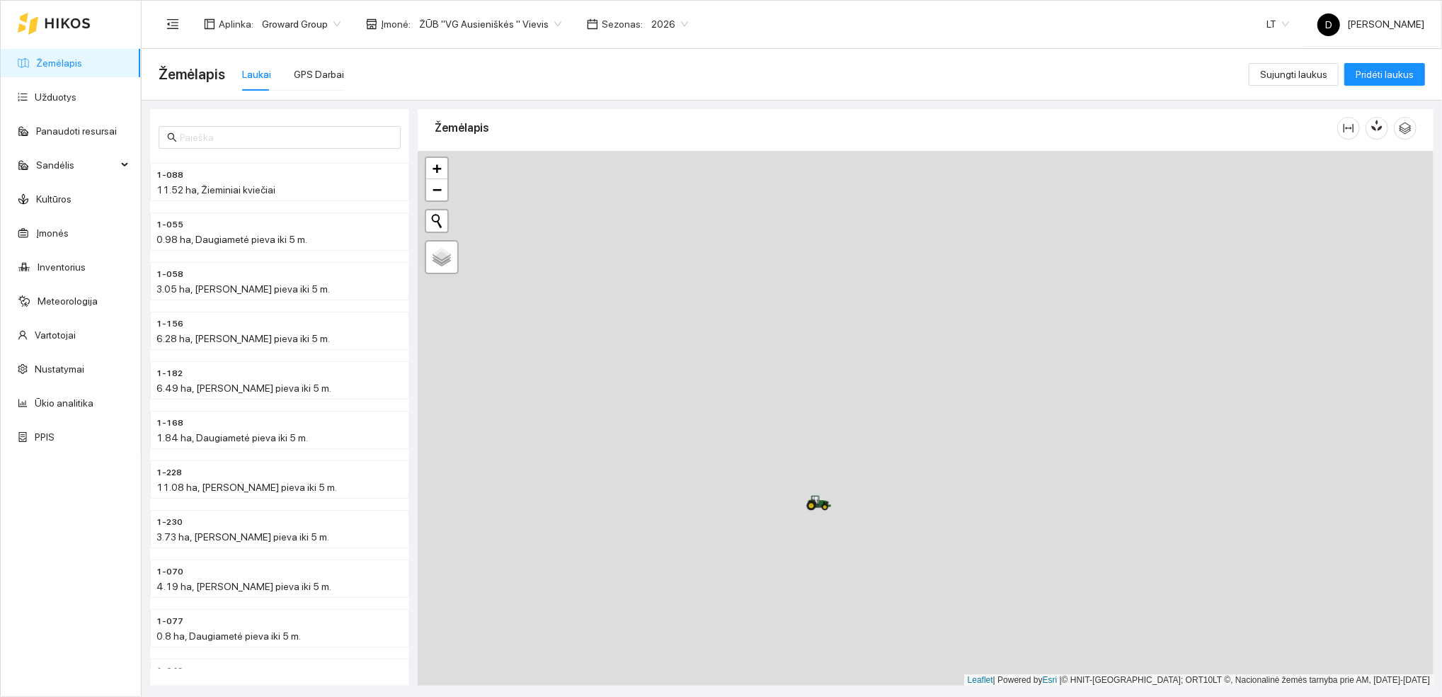
drag, startPoint x: 701, startPoint y: 411, endPoint x: 1445, endPoint y: 720, distance: 806.0
click at [1442, 696] on html "Žemėlapis Užduotys Panaudoti resursai Sandėlis Kultūros Įmonės Inventorius Mete…" at bounding box center [721, 348] width 1442 height 697
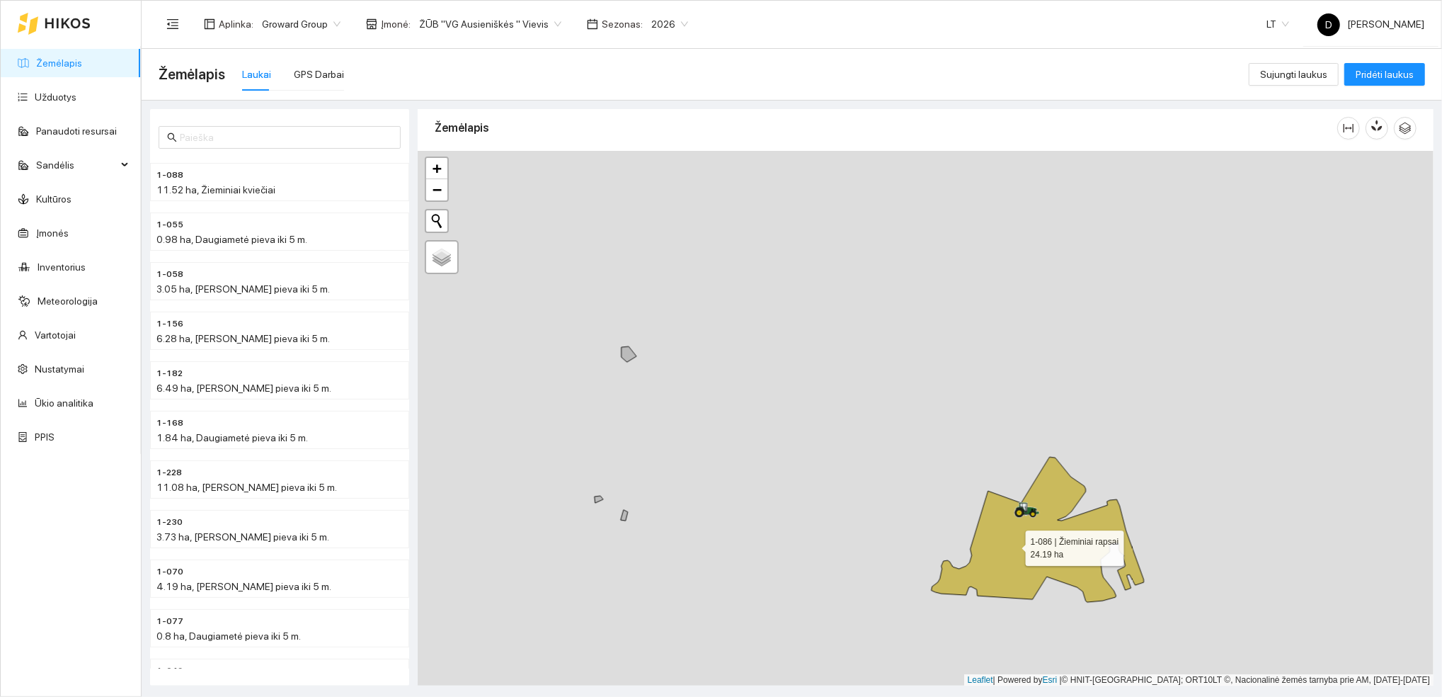
drag, startPoint x: 824, startPoint y: 544, endPoint x: 1027, endPoint y: 550, distance: 202.6
click at [1026, 550] on icon at bounding box center [1038, 529] width 212 height 145
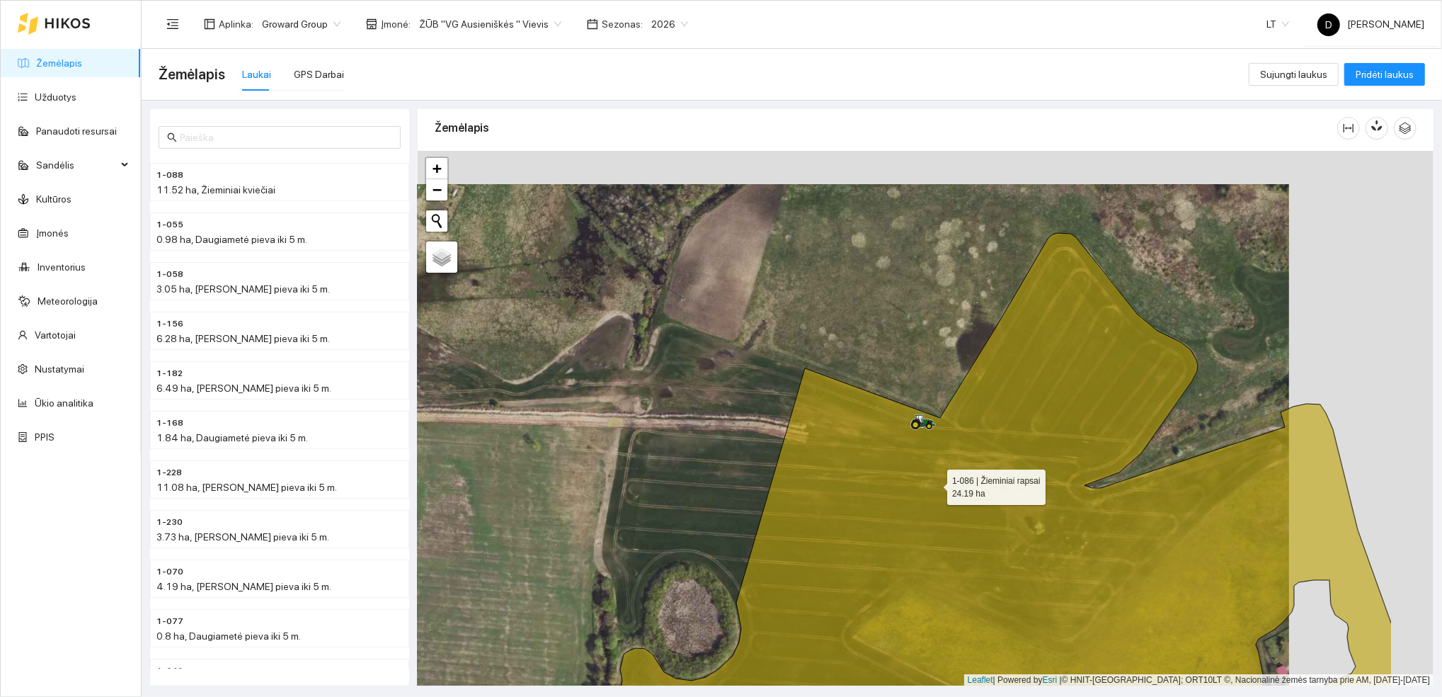
drag, startPoint x: 1080, startPoint y: 450, endPoint x: 934, endPoint y: 484, distance: 149.8
click at [934, 484] on icon at bounding box center [986, 503] width 814 height 541
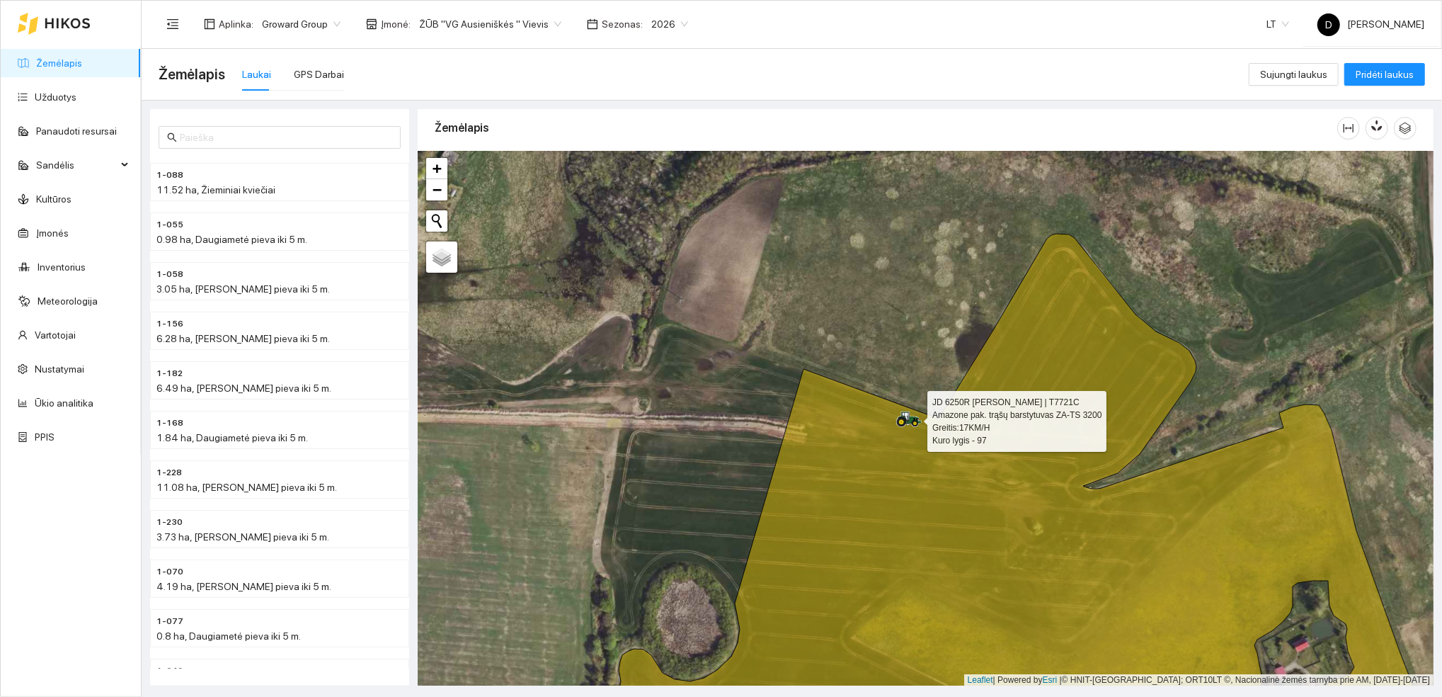
click at [911, 420] on icon at bounding box center [910, 416] width 24 height 11
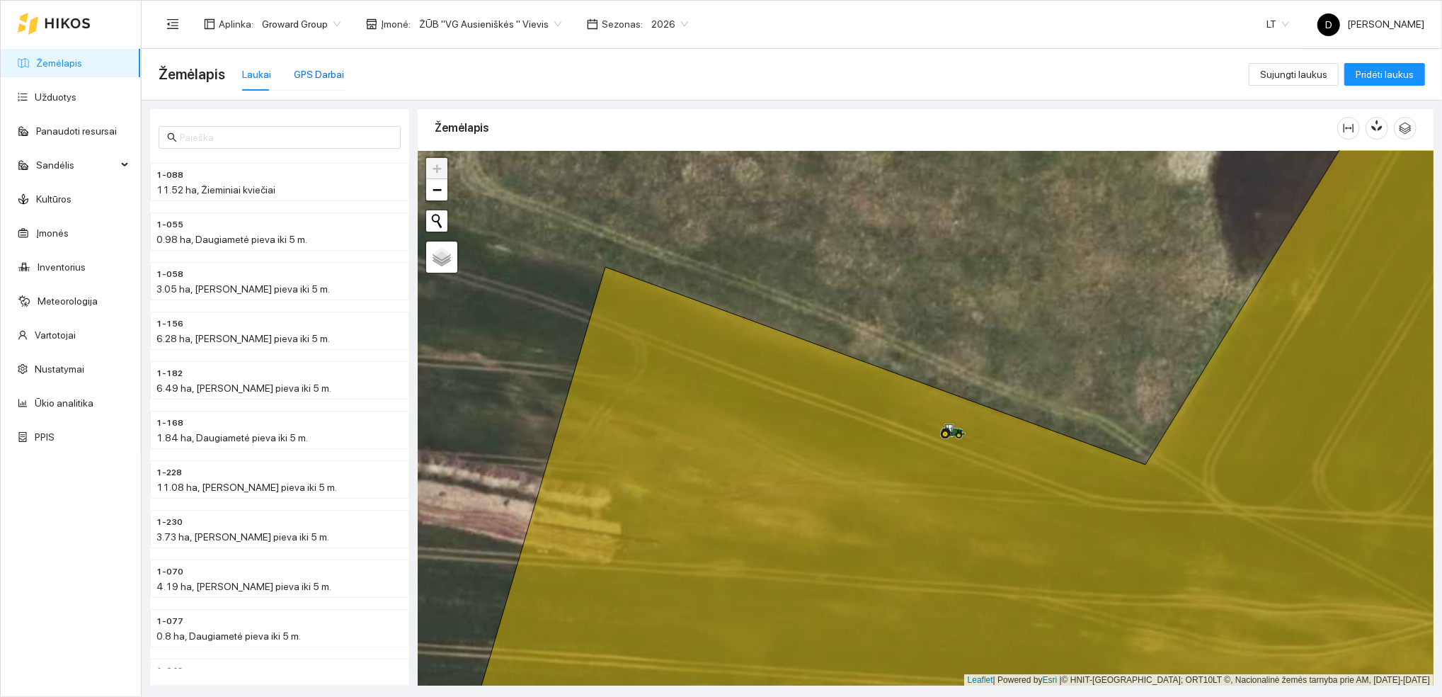
click at [326, 71] on div "GPS Darbai" at bounding box center [319, 75] width 50 height 16
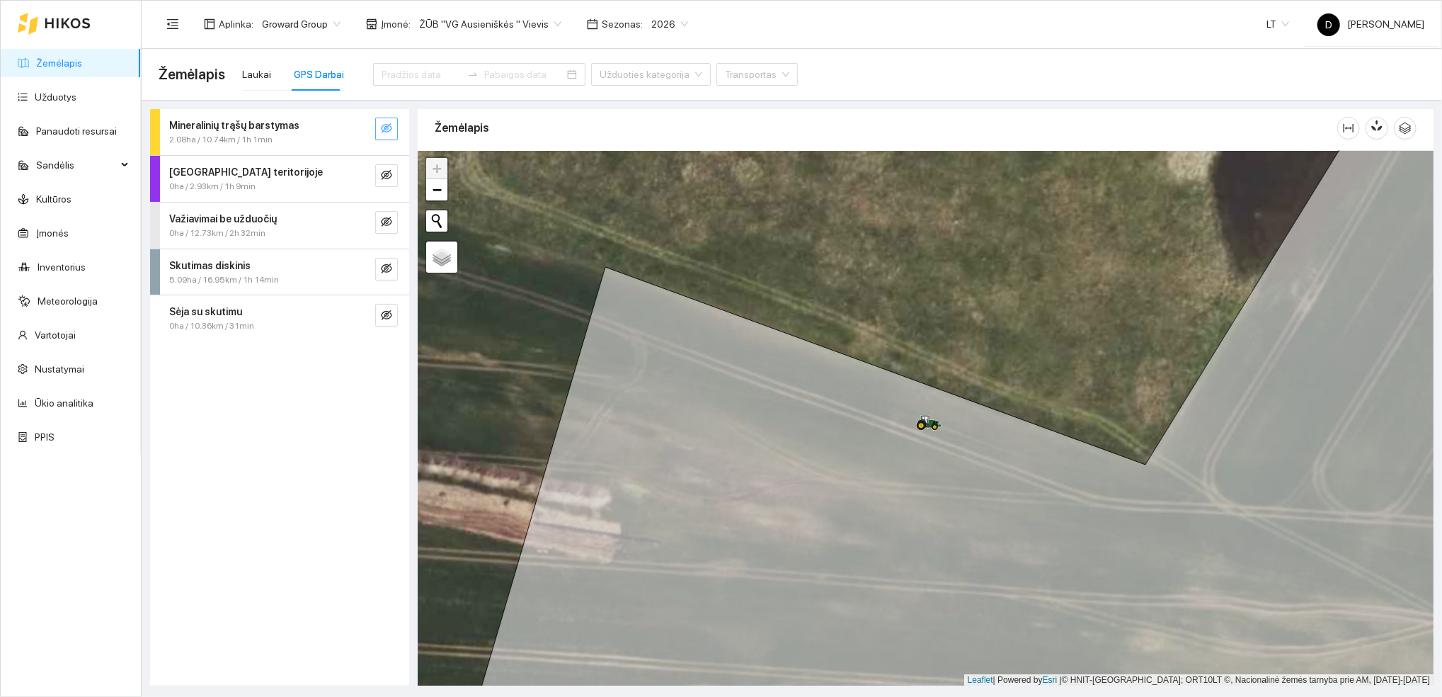
click at [389, 128] on icon "eye-invisible" at bounding box center [386, 128] width 11 height 11
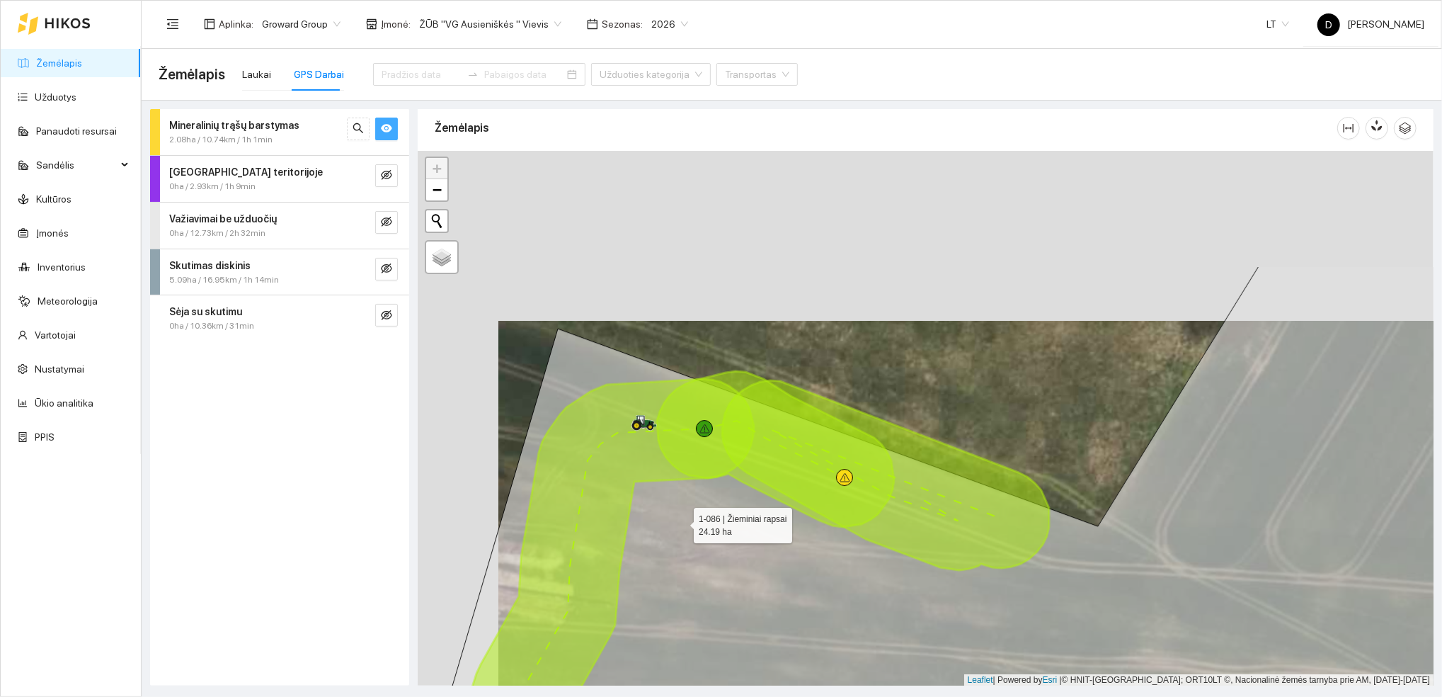
drag, startPoint x: 601, startPoint y: 351, endPoint x: 670, endPoint y: 513, distance: 176.4
click at [675, 518] on icon at bounding box center [1006, 588] width 1221 height 644
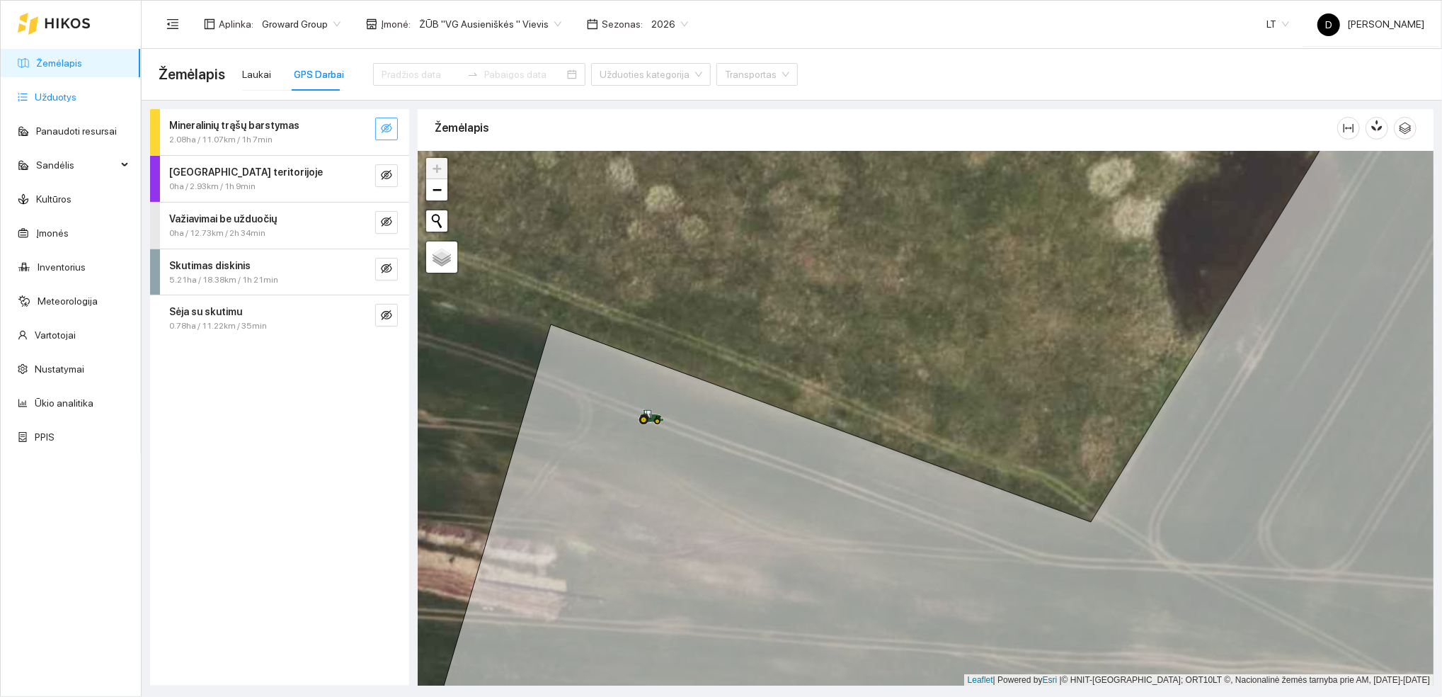
click at [52, 103] on link "Užduotys" at bounding box center [56, 96] width 42 height 11
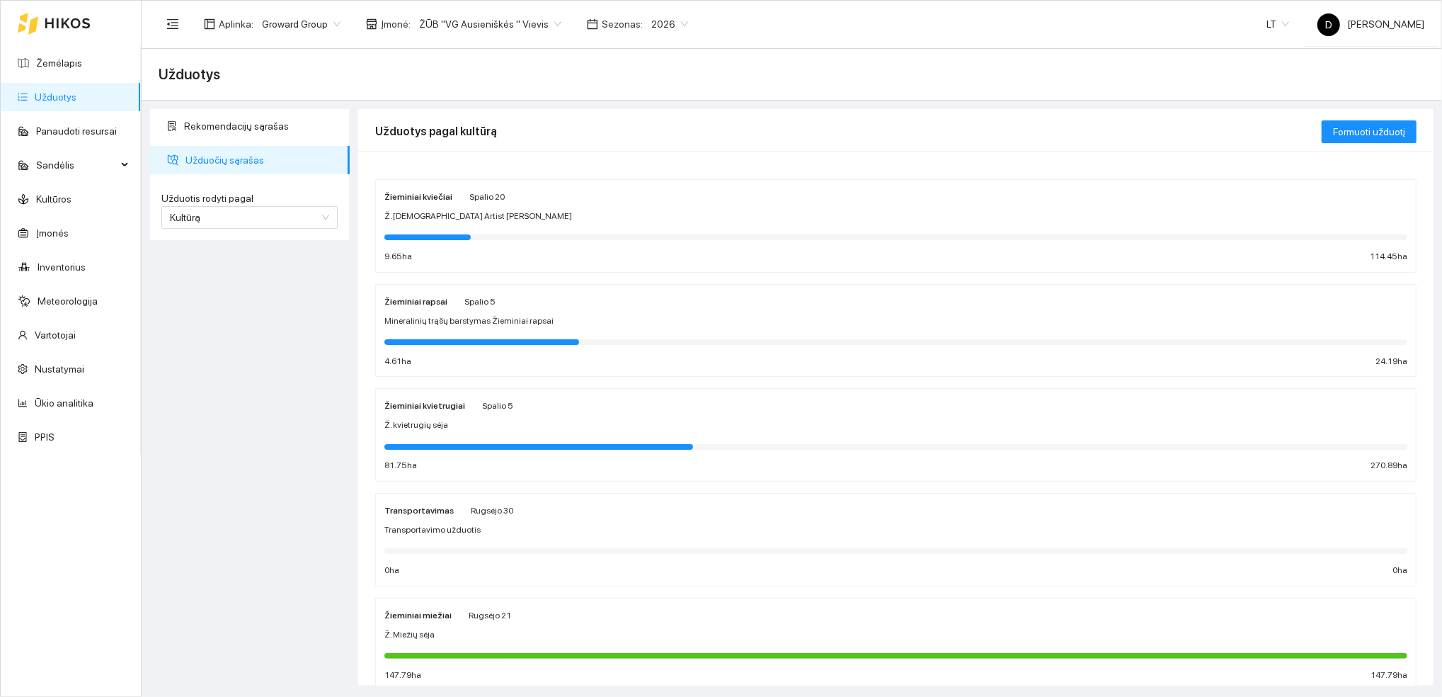
click at [434, 194] on strong "Žieminiai kviečiai" at bounding box center [419, 197] width 68 height 10
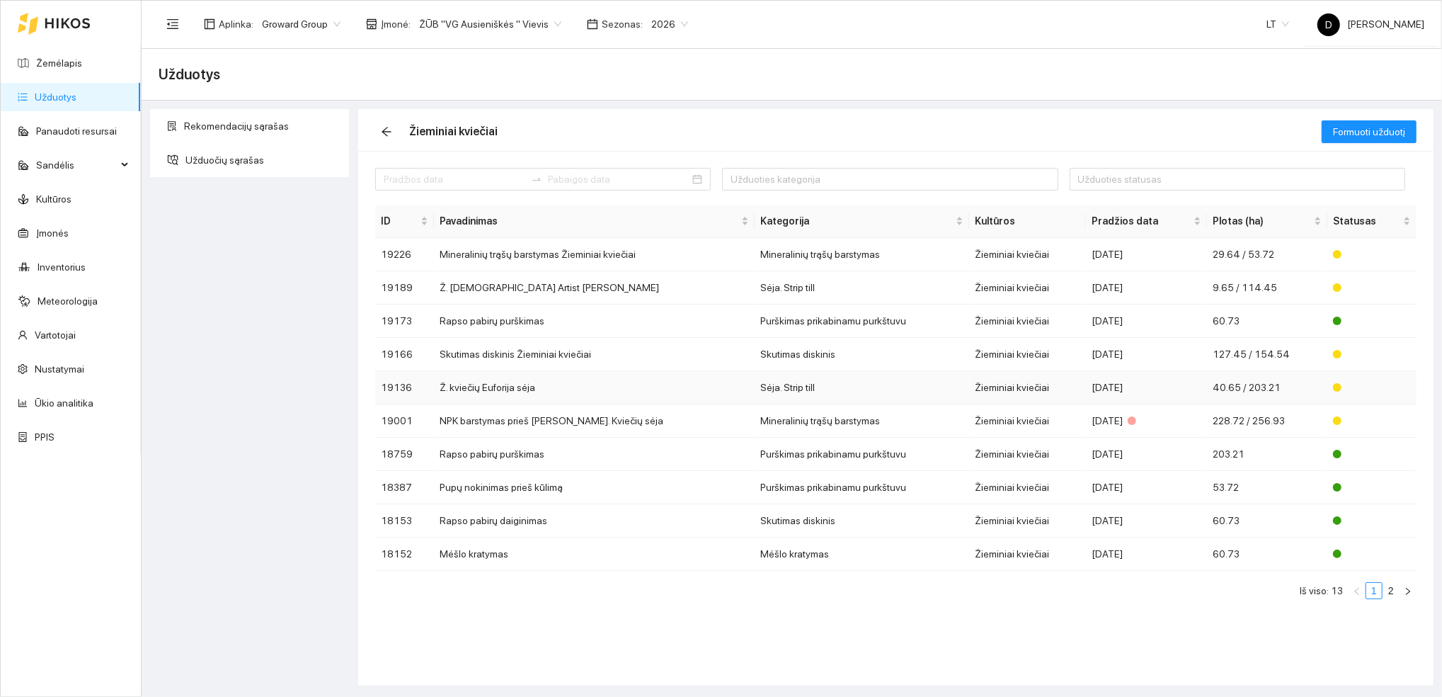
click at [491, 387] on td "Ž. kviečių Euforija sėja" at bounding box center [594, 387] width 321 height 33
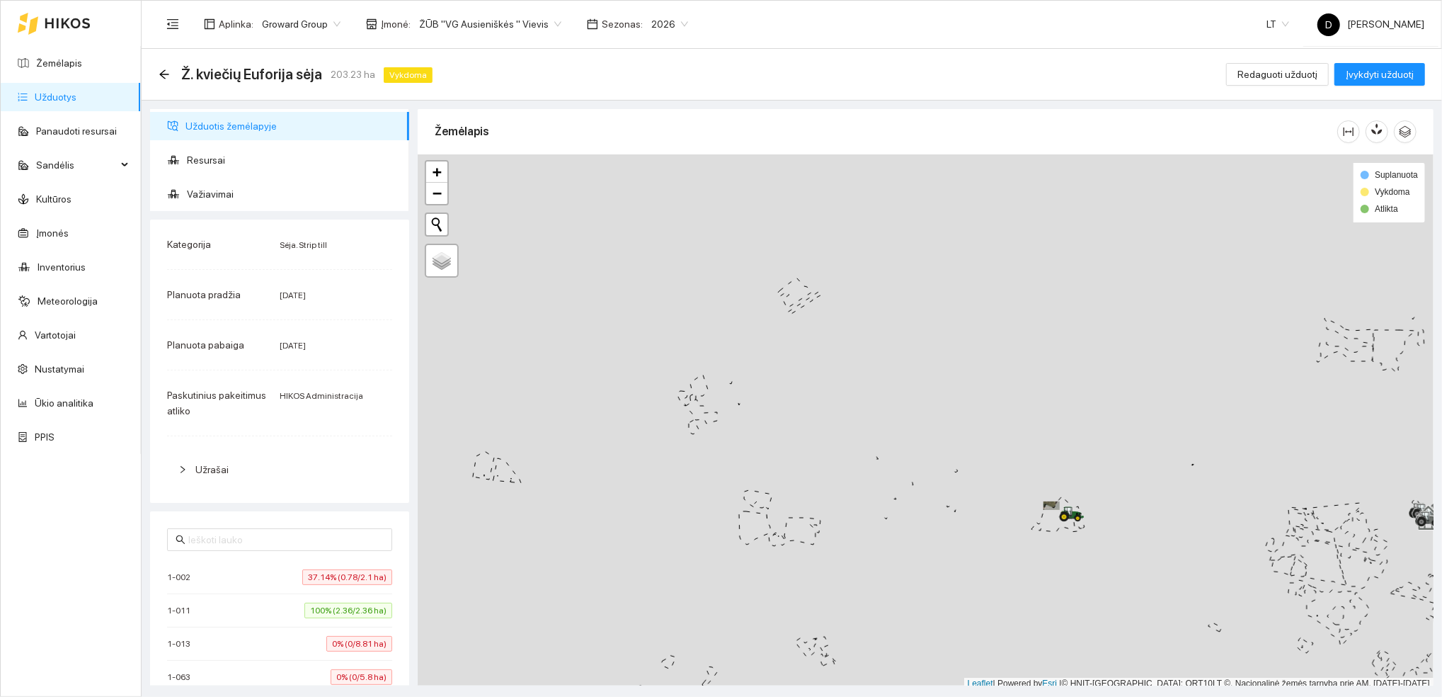
scroll to position [4, 0]
drag, startPoint x: 1214, startPoint y: 448, endPoint x: 674, endPoint y: 409, distance: 541.8
click at [674, 409] on div at bounding box center [926, 418] width 1016 height 535
drag, startPoint x: 986, startPoint y: 403, endPoint x: 688, endPoint y: 430, distance: 300.0
click at [688, 430] on div at bounding box center [926, 418] width 1016 height 535
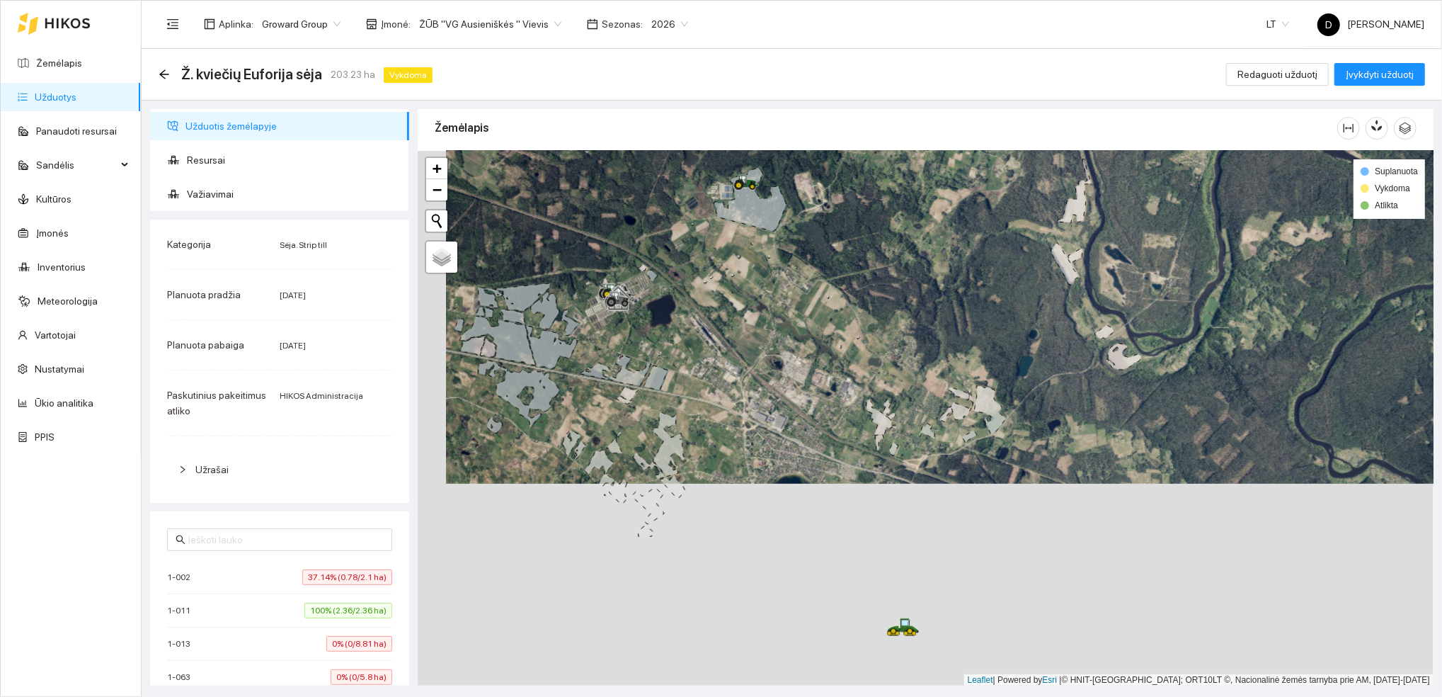
drag, startPoint x: 635, startPoint y: 540, endPoint x: 635, endPoint y: 285, distance: 254.2
click at [635, 285] on div at bounding box center [926, 418] width 1016 height 535
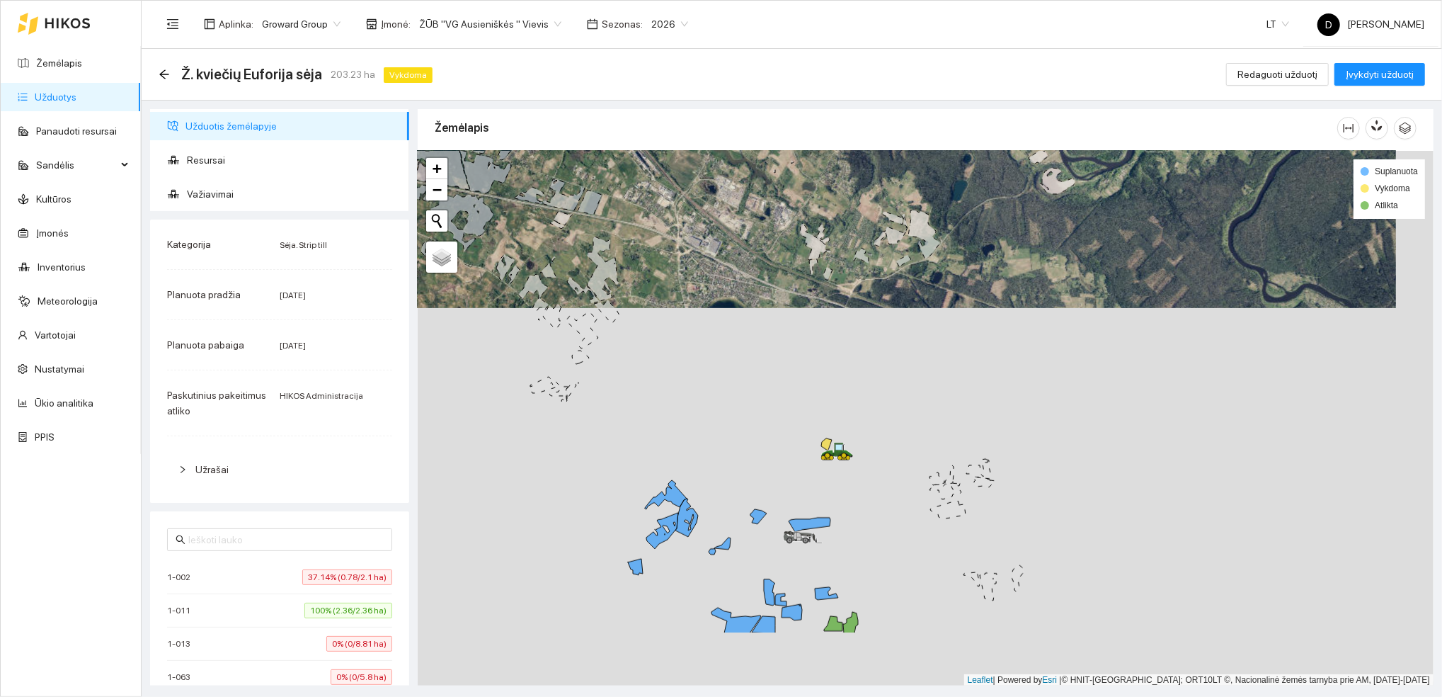
drag, startPoint x: 977, startPoint y: 622, endPoint x: 933, endPoint y: 508, distance: 122.4
click at [938, 514] on div at bounding box center [926, 418] width 1016 height 535
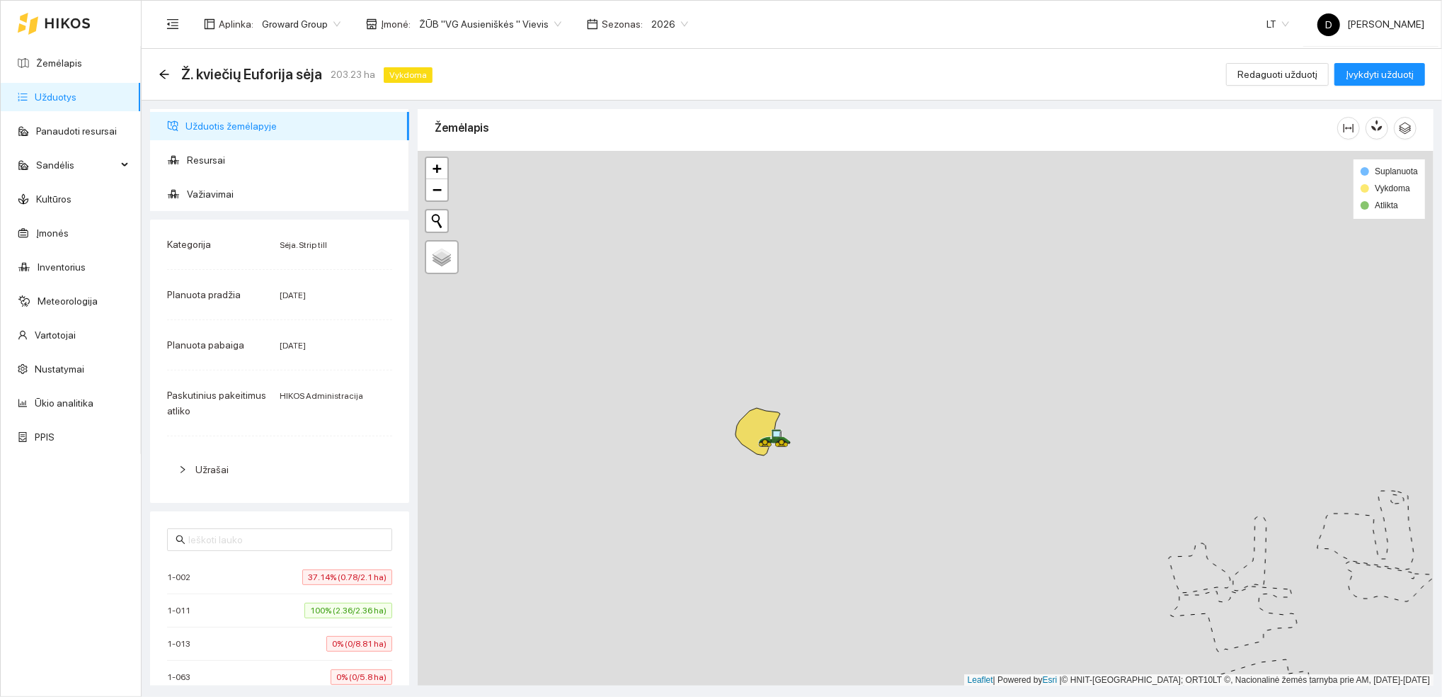
drag, startPoint x: 648, startPoint y: 276, endPoint x: 877, endPoint y: 420, distance: 270.2
click at [877, 420] on div at bounding box center [926, 418] width 1016 height 535
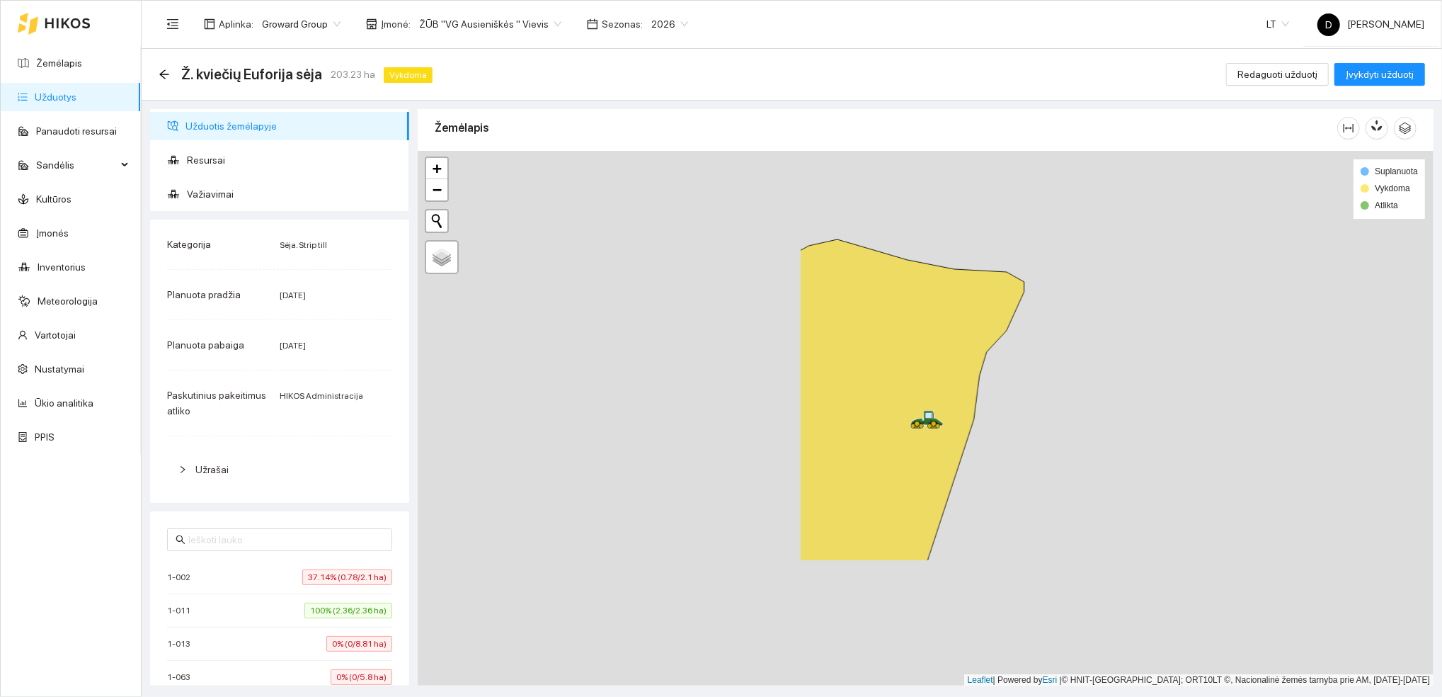
drag, startPoint x: 629, startPoint y: 525, endPoint x: 1108, endPoint y: 416, distance: 490.8
click at [1107, 419] on div at bounding box center [926, 418] width 1016 height 535
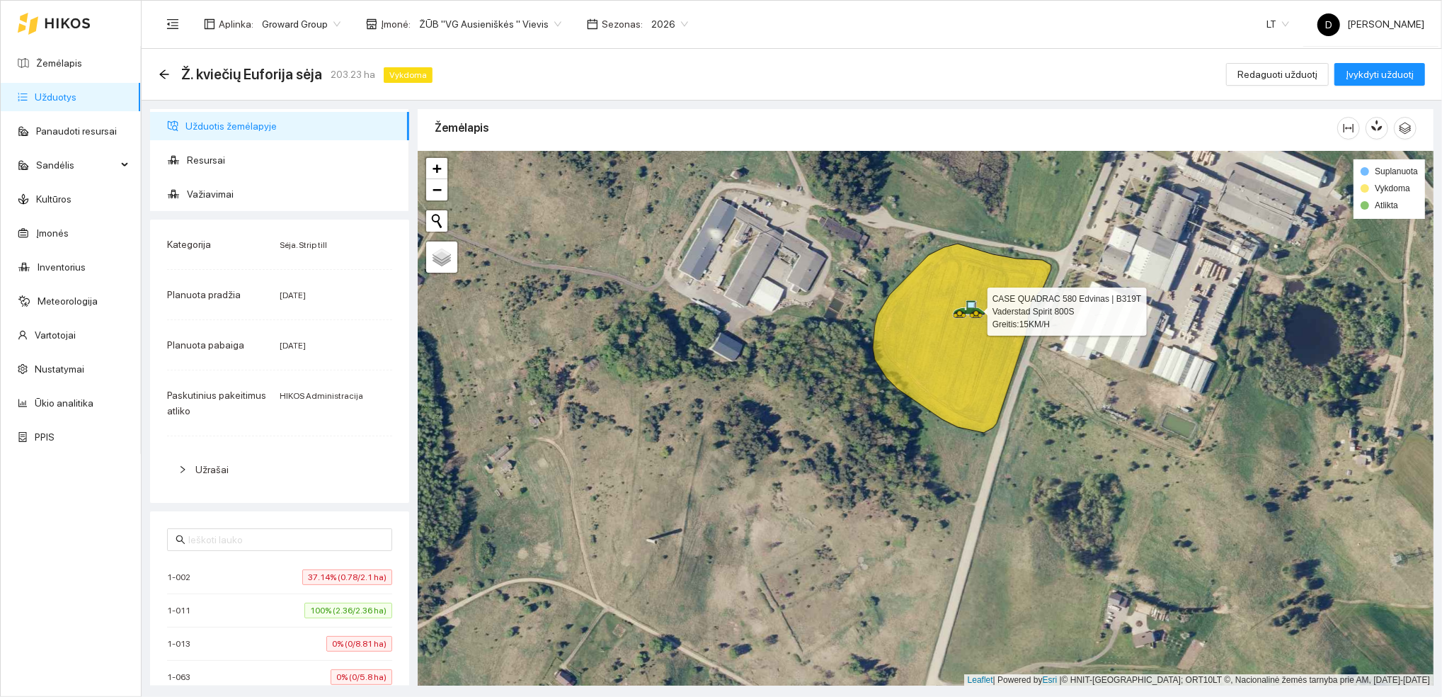
click at [610, 57] on div "Ž. kviečių [PERSON_NAME] sėja 203.23 ha Vykdoma Redaguoti užduotį Įvykdyti uždu…" at bounding box center [792, 75] width 1301 height 52
click at [50, 66] on link "Žemėlapis" at bounding box center [59, 62] width 46 height 11
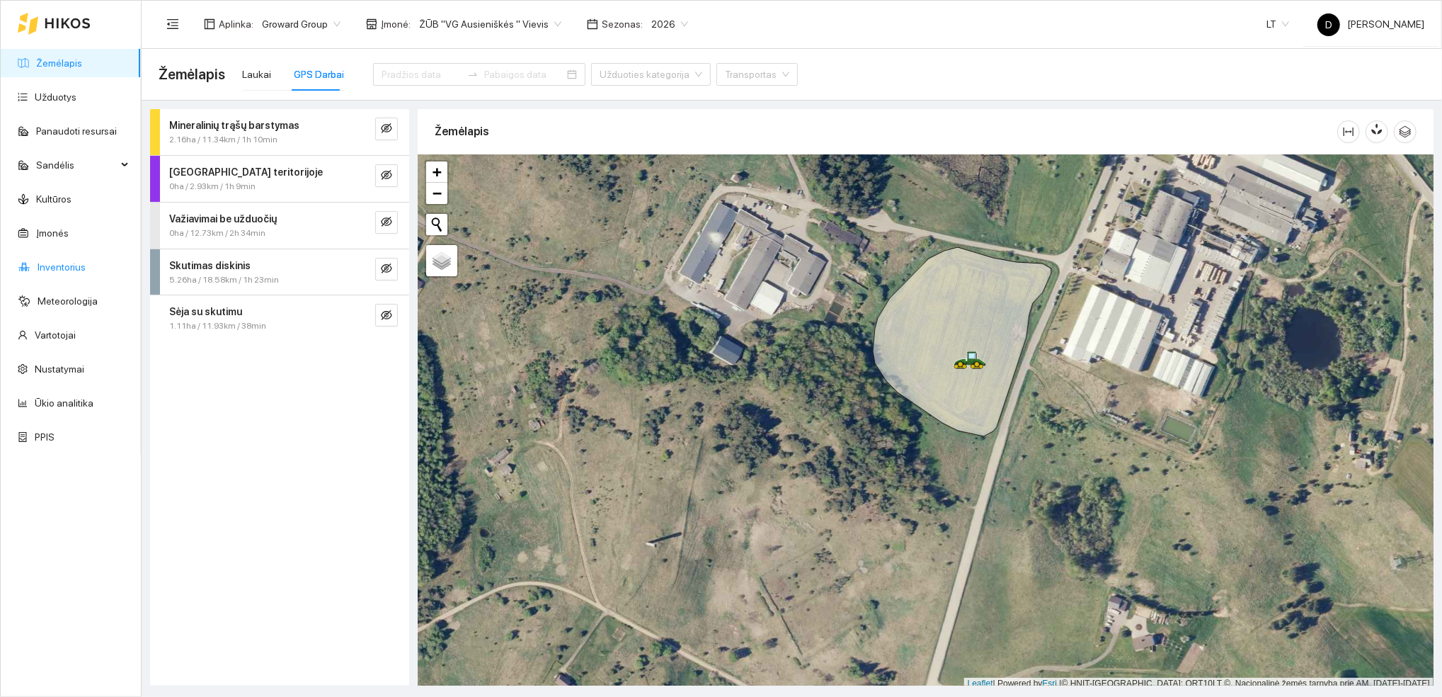
click at [62, 270] on link "Inventorius" at bounding box center [62, 266] width 48 height 11
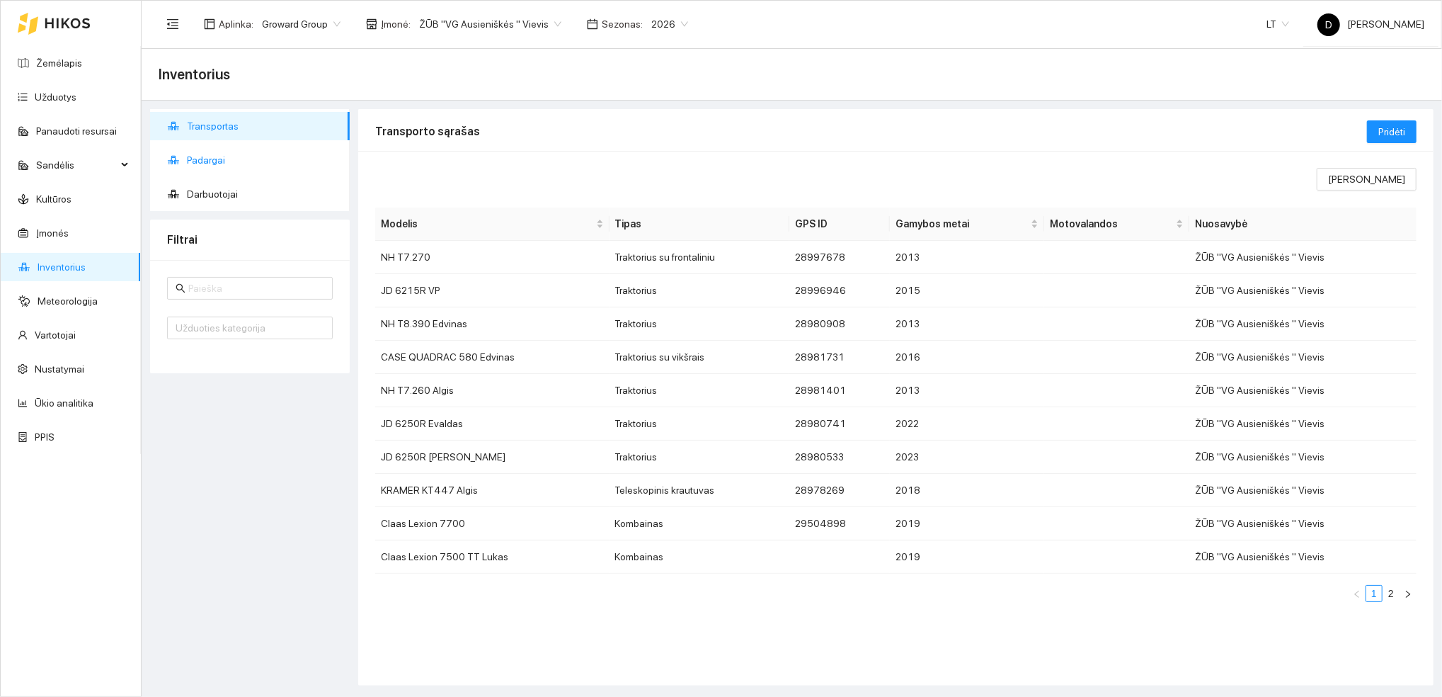
click at [217, 159] on span "Padargai" at bounding box center [263, 160] width 152 height 28
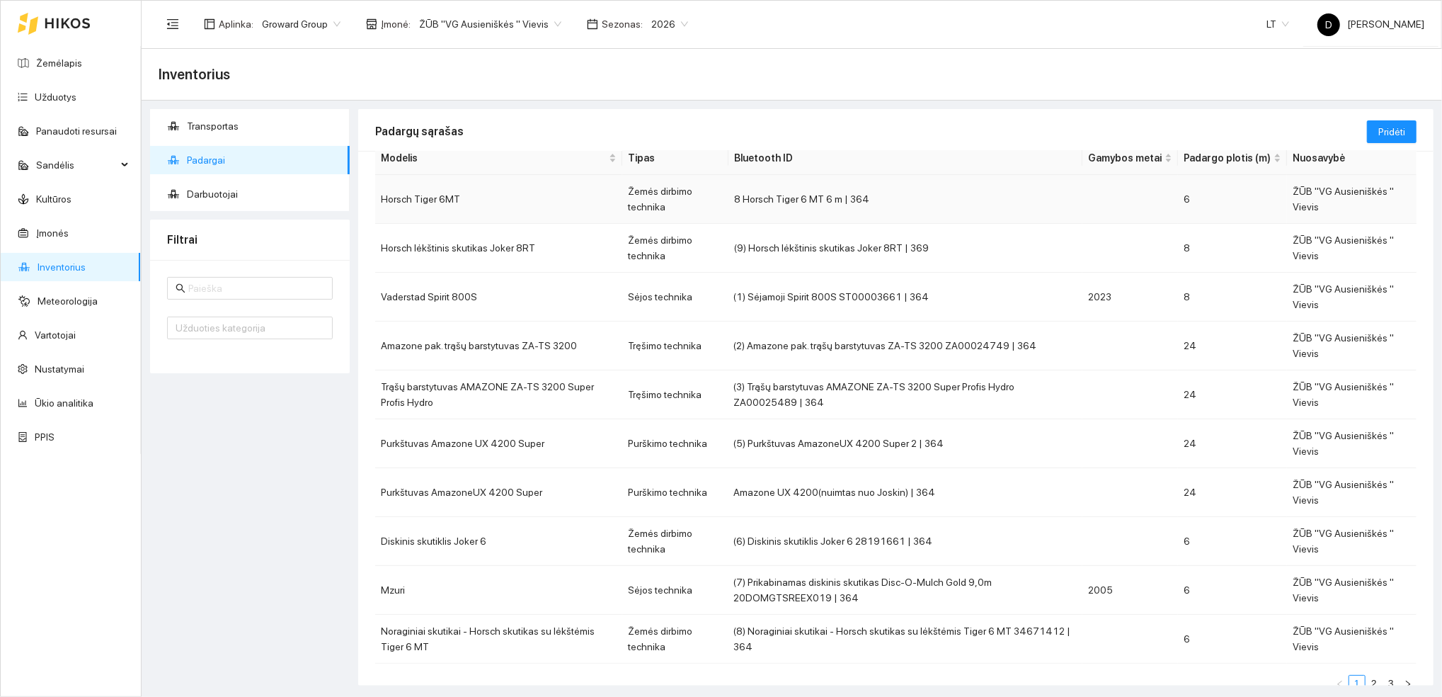
scroll to position [94, 0]
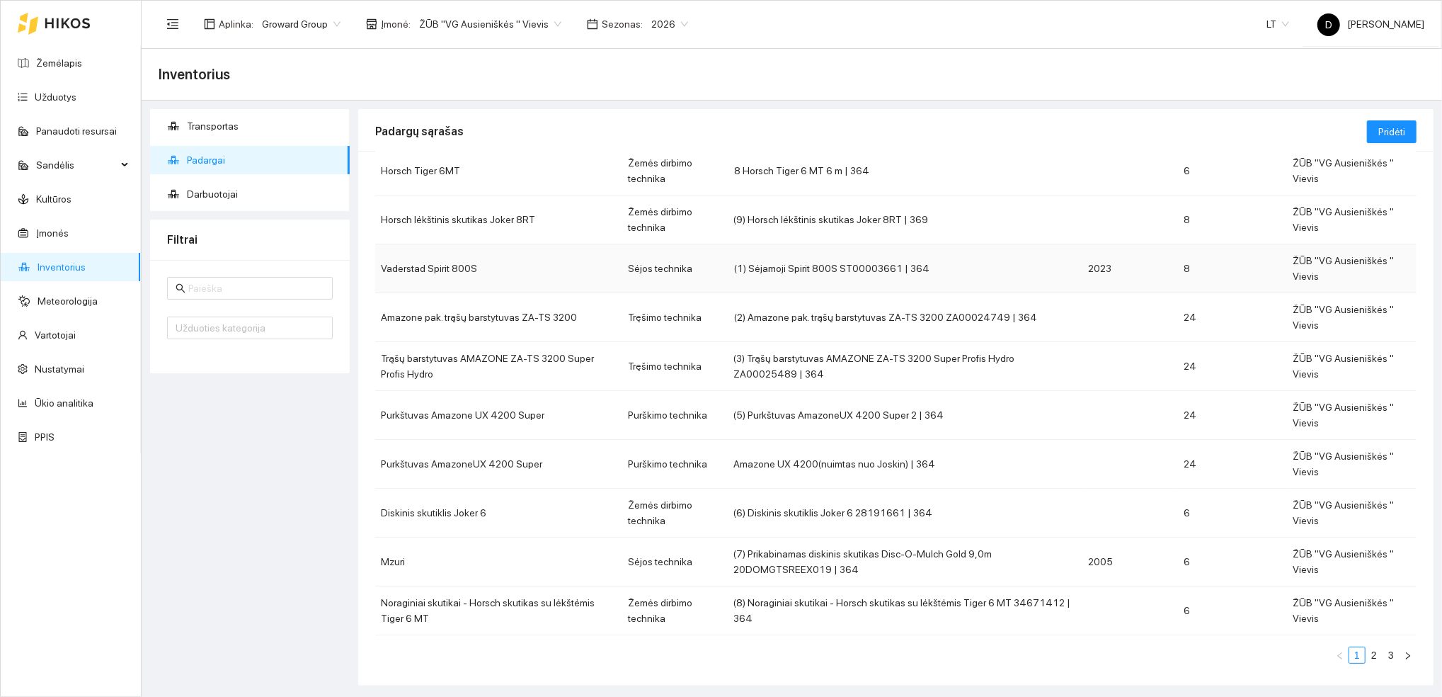
click at [479, 271] on td "Vaderstad Spirit 800S" at bounding box center [498, 268] width 247 height 49
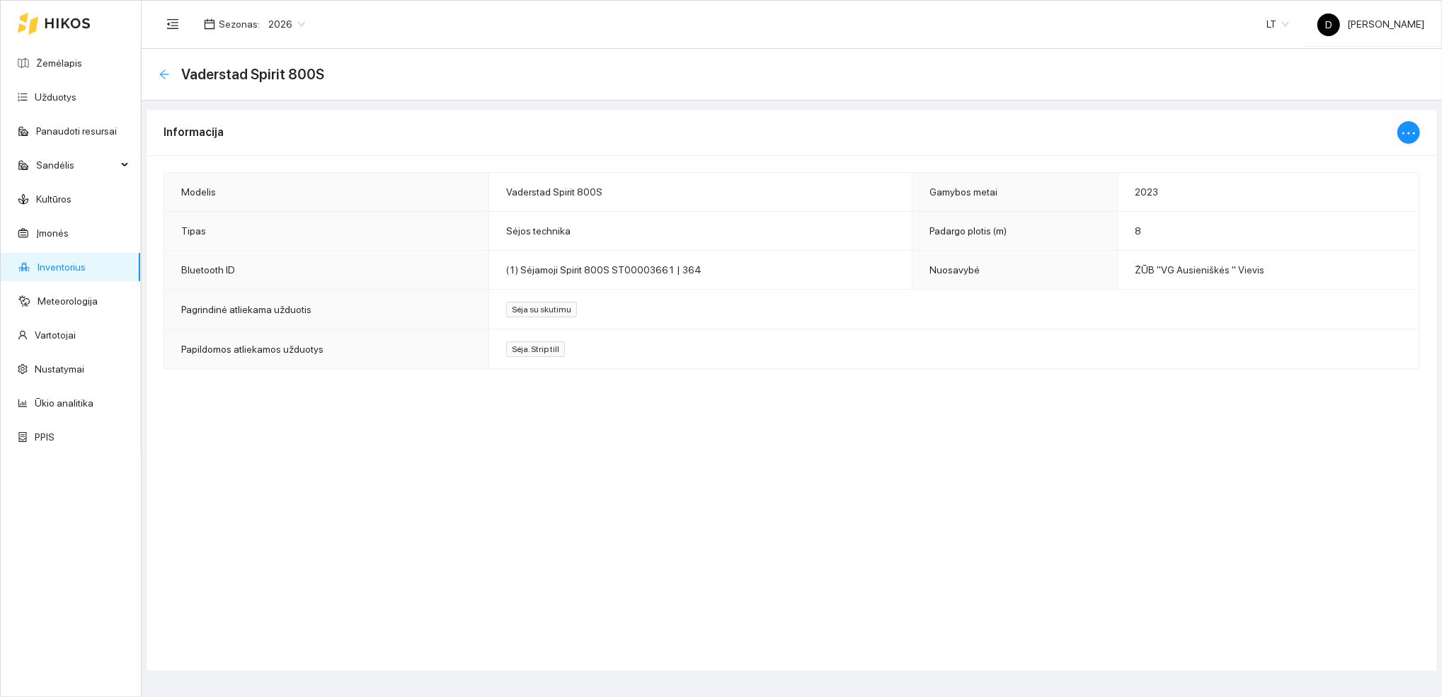
click at [160, 71] on icon "arrow-left" at bounding box center [164, 74] width 11 height 11
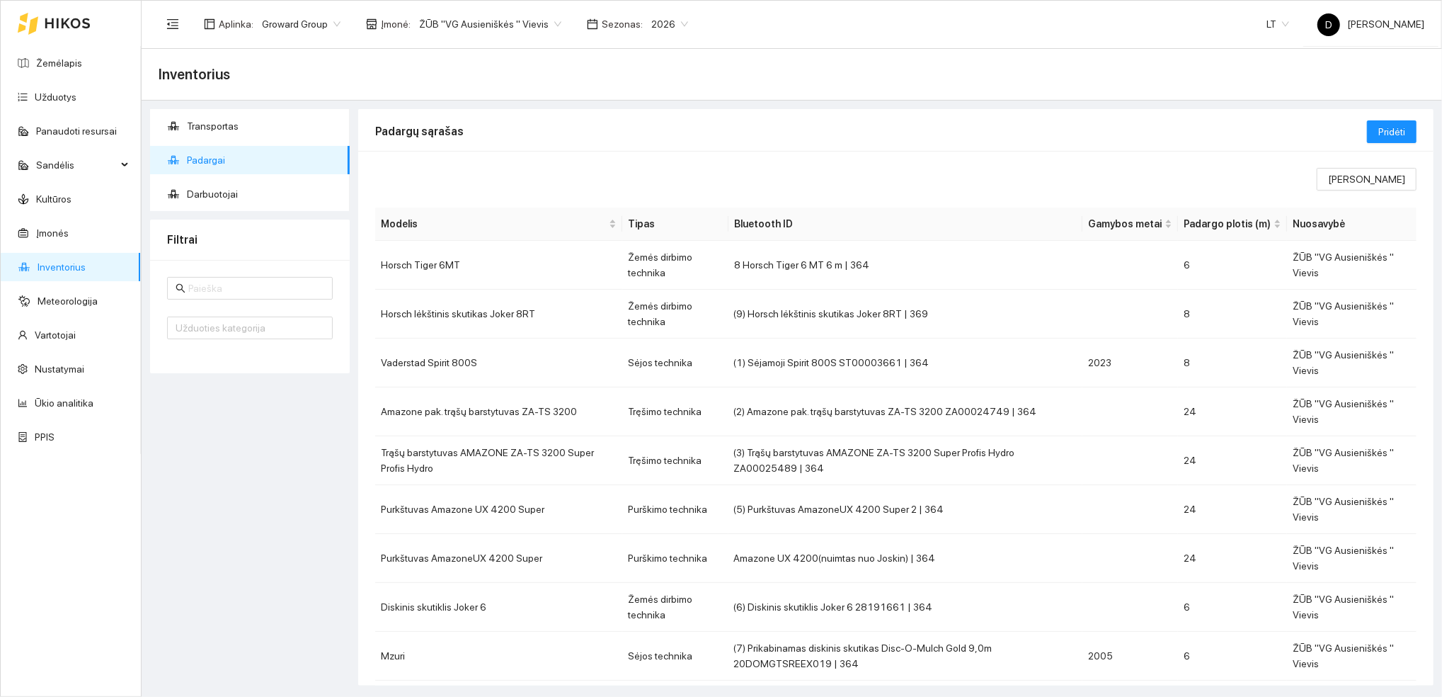
click at [300, 52] on div "Inventorius" at bounding box center [792, 75] width 1301 height 52
click at [53, 63] on link "Žemėlapis" at bounding box center [59, 62] width 46 height 11
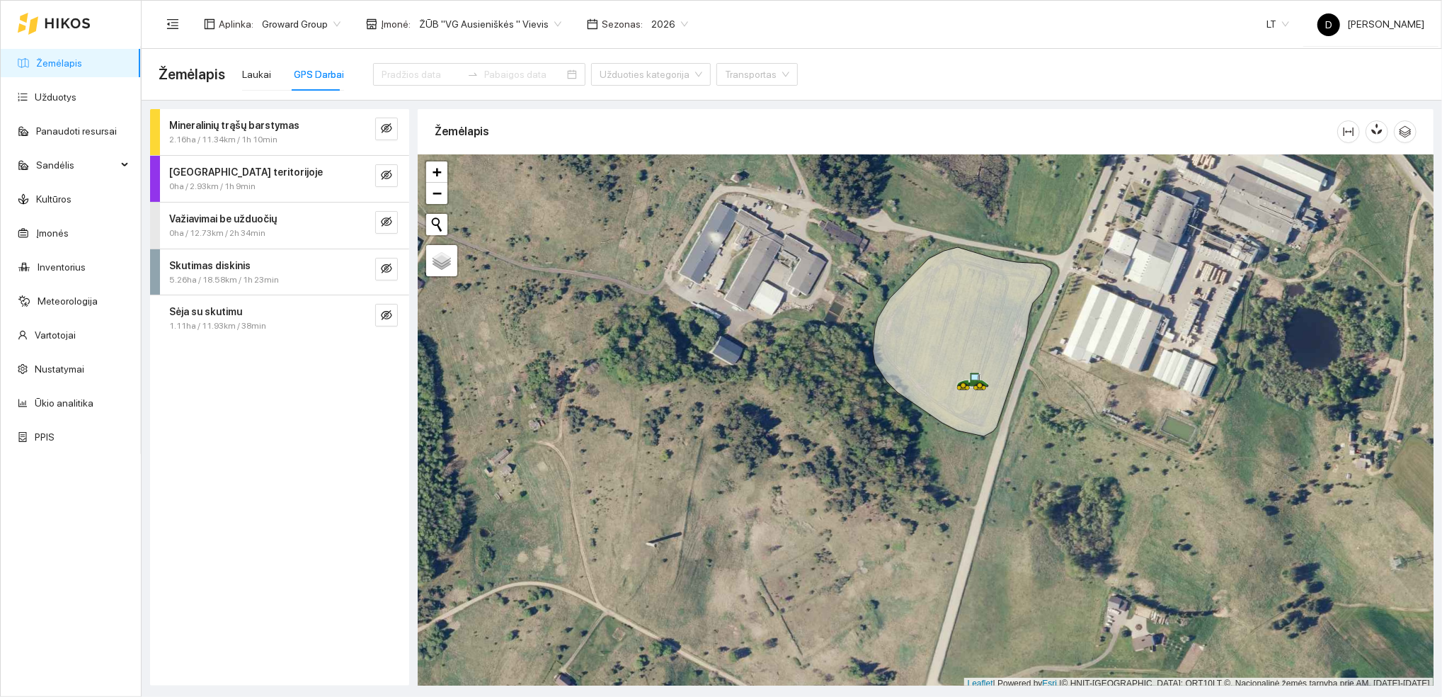
click at [231, 464] on div "Mineralinių trąšų barstymas 2.16ha / 11.34km / 1h 10min [GEOGRAPHIC_DATA] terit…" at bounding box center [279, 397] width 259 height 576
click at [833, 27] on div "Aplinka : Groward Group Įmonė : ŽŪB "VG Ausieniškės " Vievis Sezonas : 2026 LT …" at bounding box center [792, 24] width 1266 height 46
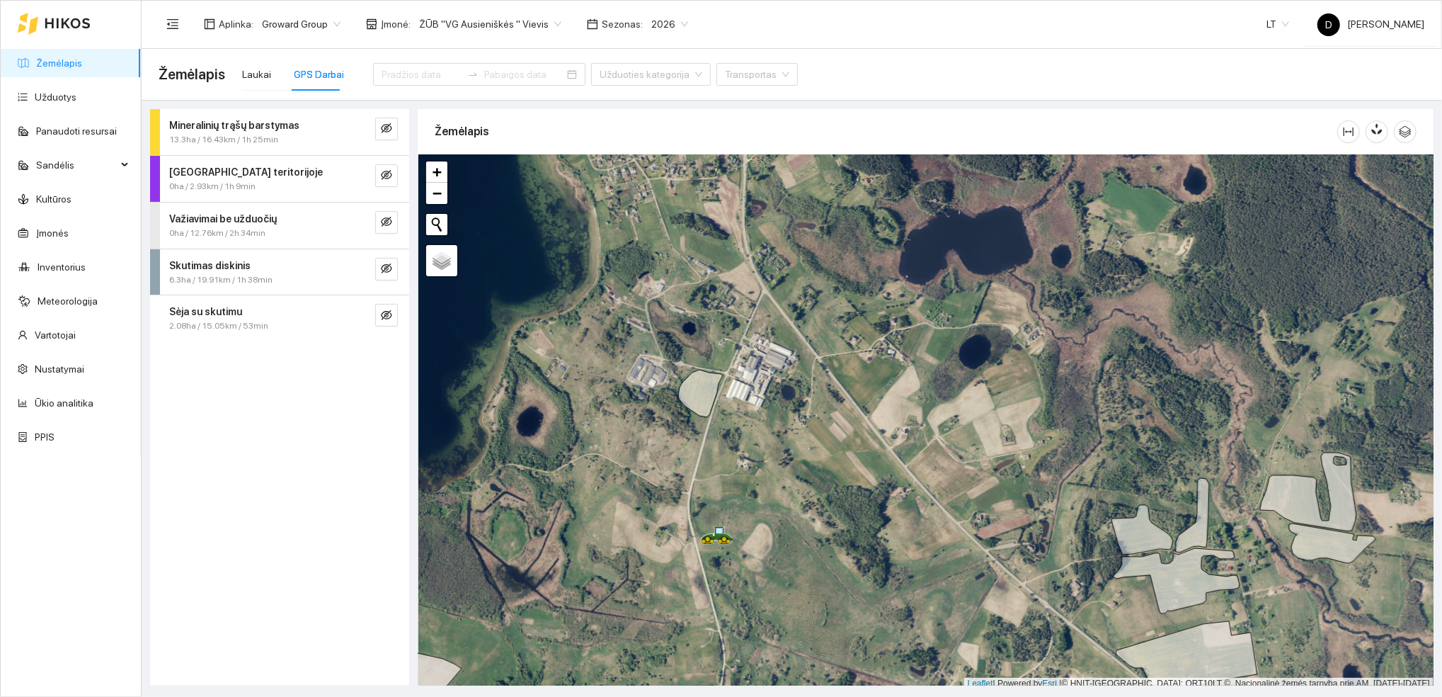
scroll to position [4, 0]
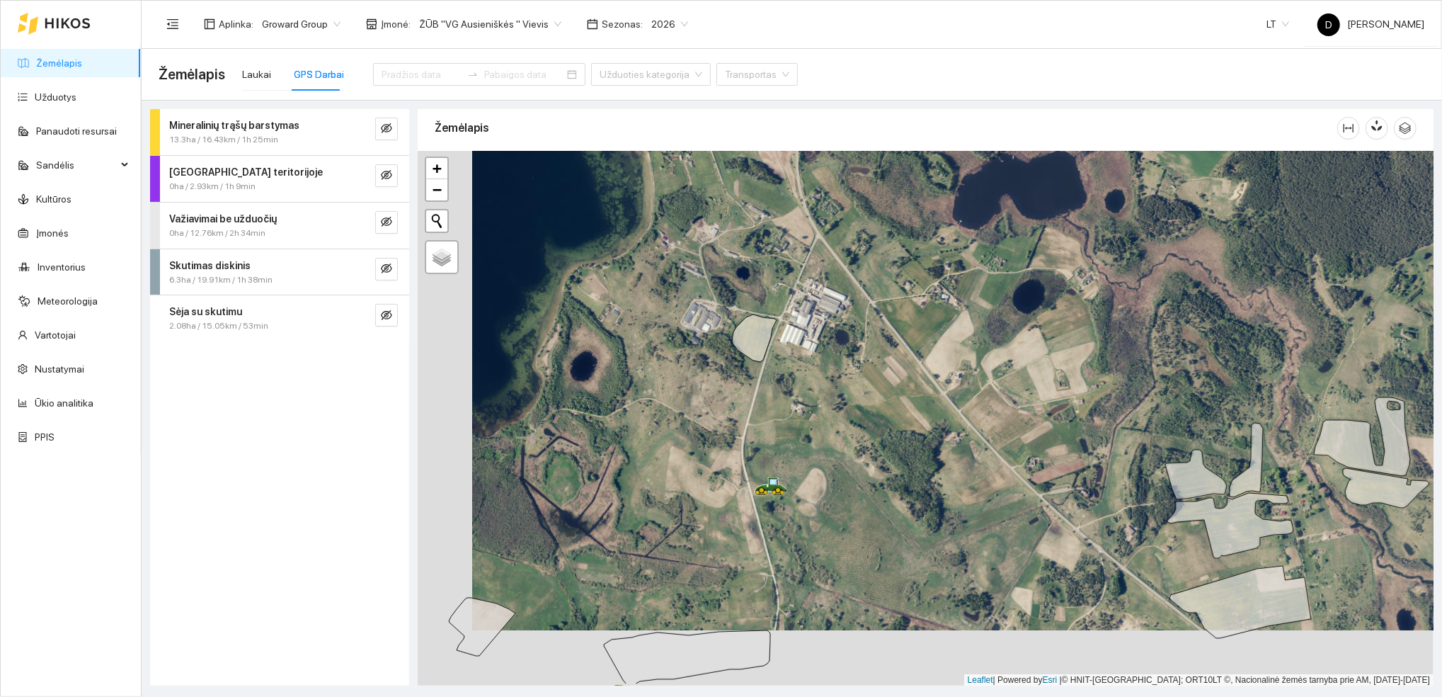
drag, startPoint x: 785, startPoint y: 502, endPoint x: 841, endPoint y: 446, distance: 78.6
click at [841, 446] on div at bounding box center [926, 418] width 1016 height 535
click at [42, 91] on link "Užduotys" at bounding box center [56, 96] width 42 height 11
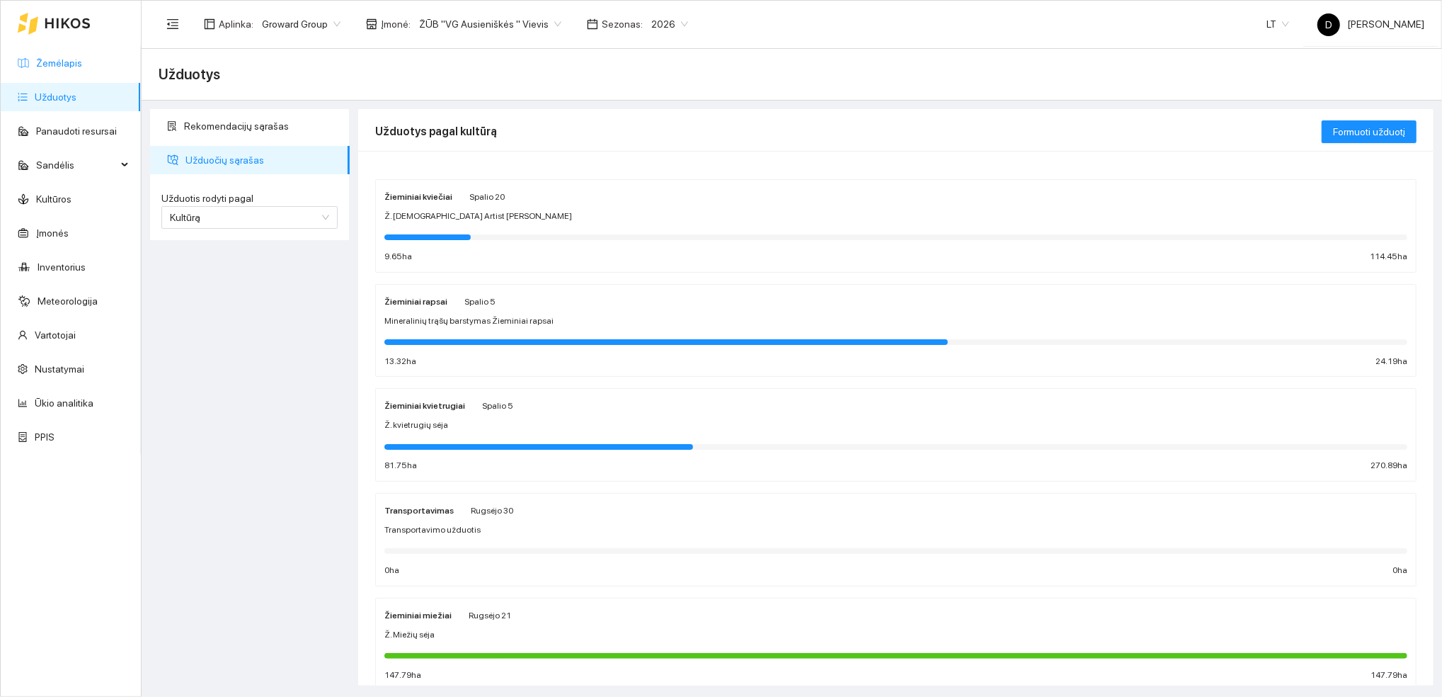
click at [50, 59] on link "Žemėlapis" at bounding box center [59, 62] width 46 height 11
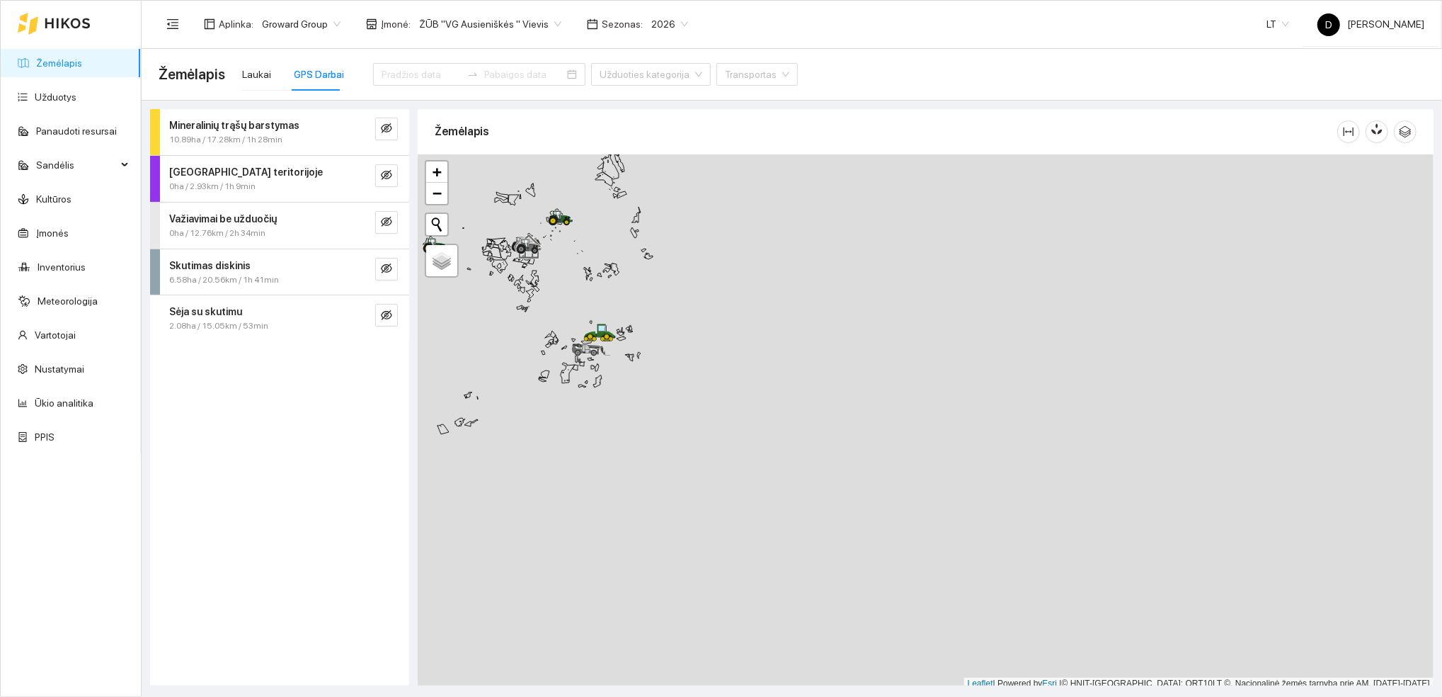
scroll to position [4, 0]
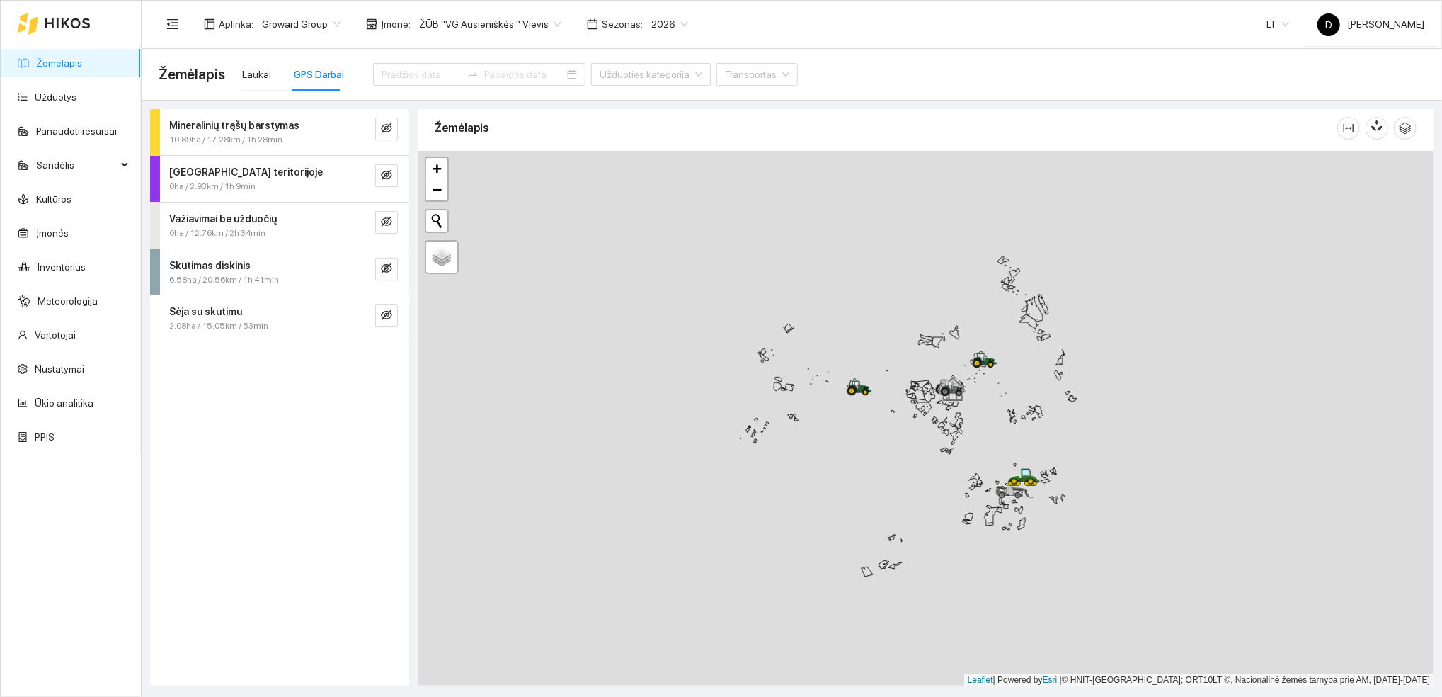
drag, startPoint x: 559, startPoint y: 285, endPoint x: 945, endPoint y: 446, distance: 417.4
click at [982, 435] on div at bounding box center [926, 418] width 1016 height 535
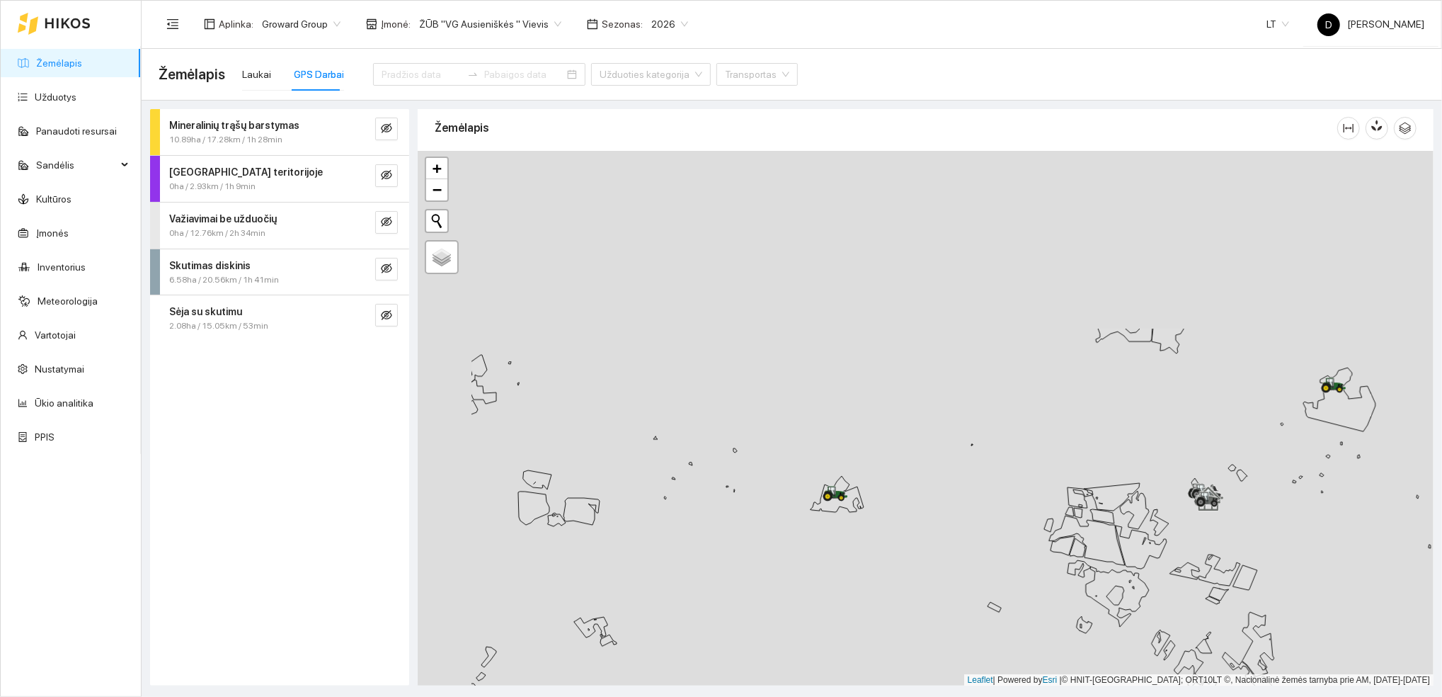
drag, startPoint x: 750, startPoint y: 324, endPoint x: 928, endPoint y: 510, distance: 257.4
click at [916, 545] on div at bounding box center [926, 418] width 1016 height 535
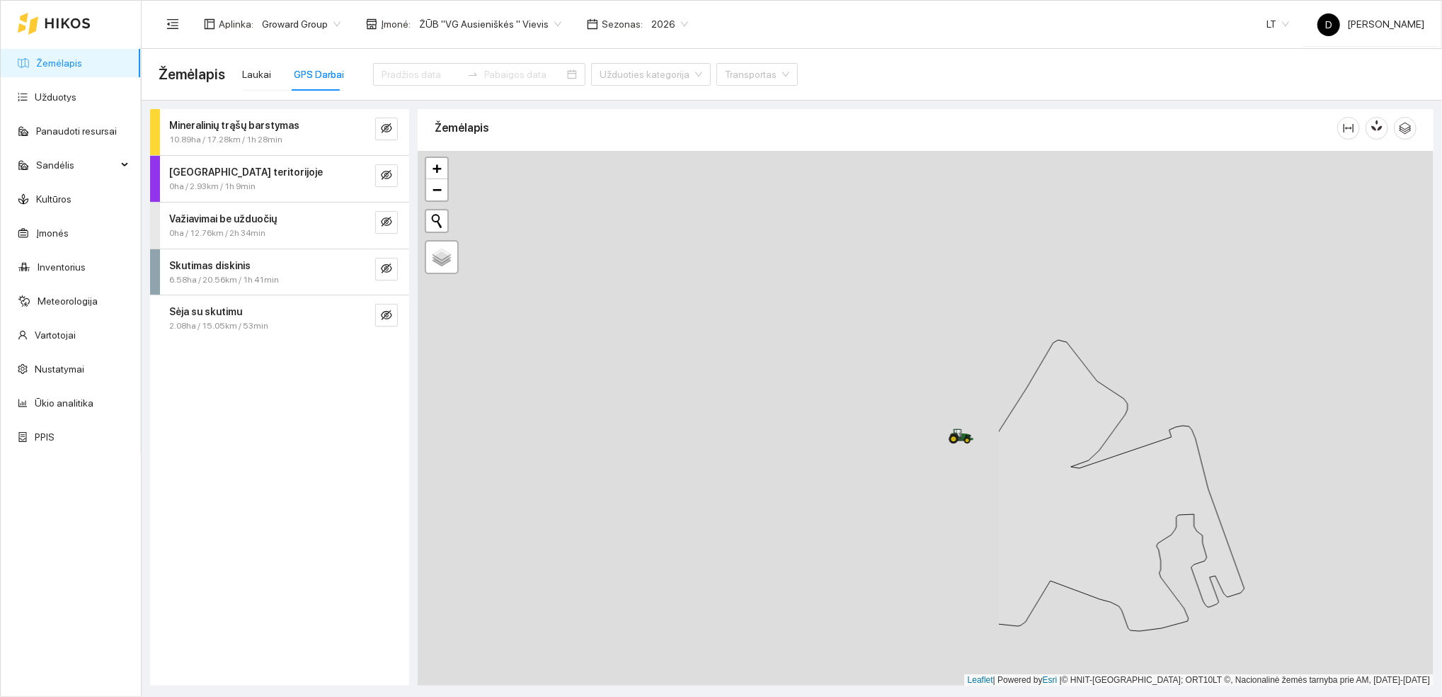
drag, startPoint x: 613, startPoint y: 411, endPoint x: 1280, endPoint y: 480, distance: 670.6
click at [1297, 472] on div at bounding box center [926, 418] width 1016 height 535
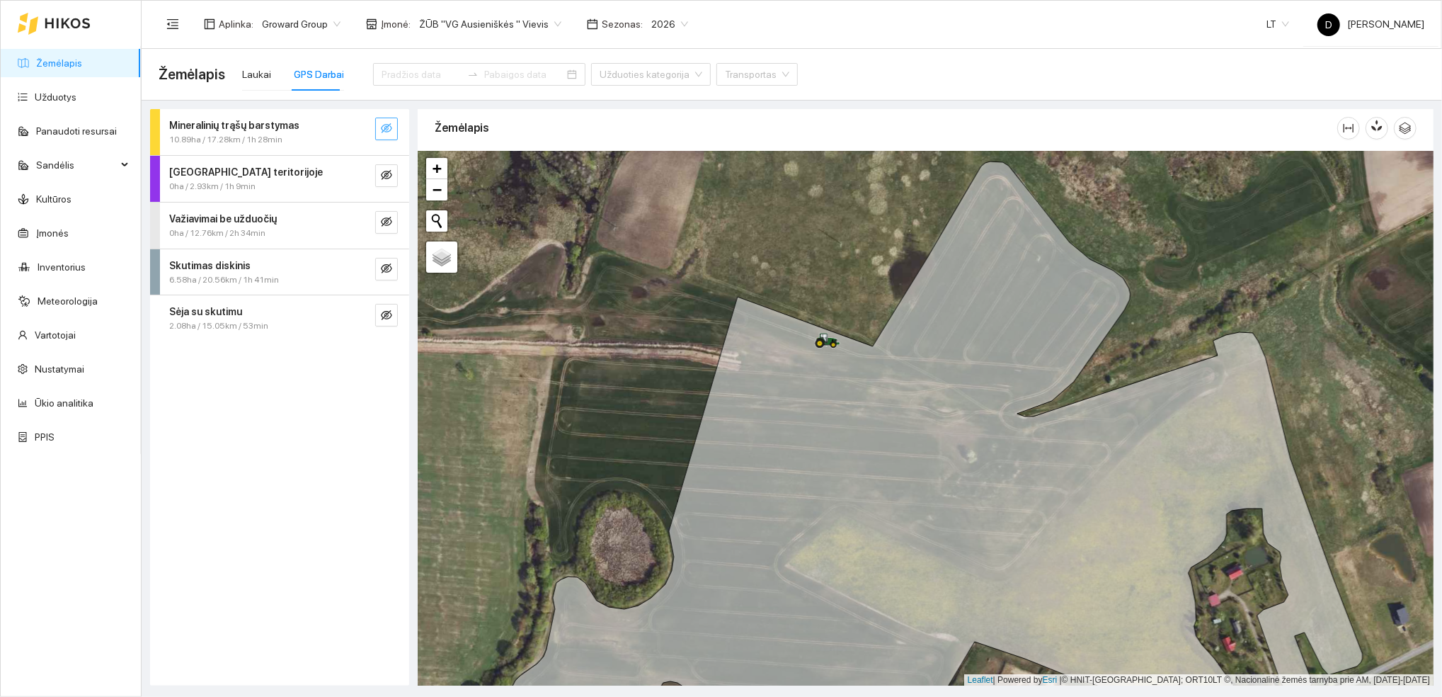
click at [389, 132] on icon "eye-invisible" at bounding box center [386, 128] width 11 height 11
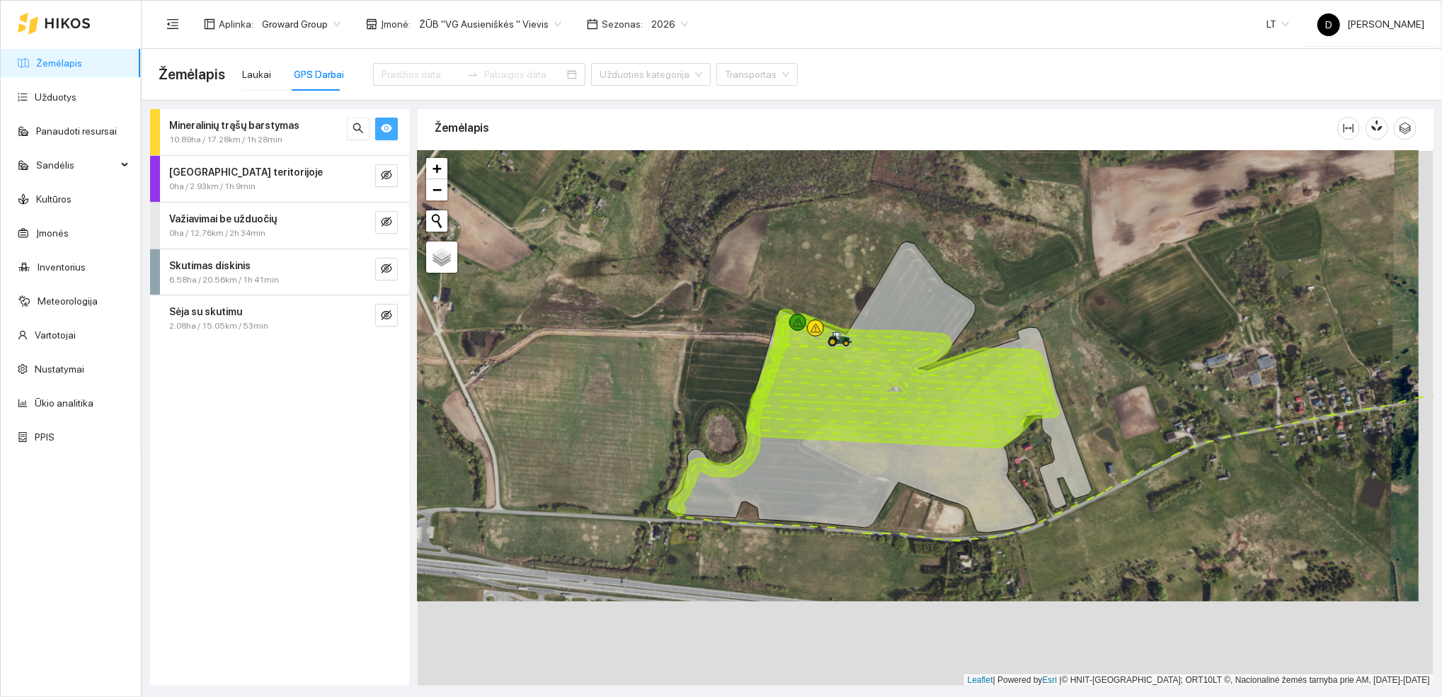
drag, startPoint x: 851, startPoint y: 506, endPoint x: 836, endPoint y: 421, distance: 87.0
click at [836, 421] on icon at bounding box center [904, 378] width 312 height 138
